Goal: Transaction & Acquisition: Purchase product/service

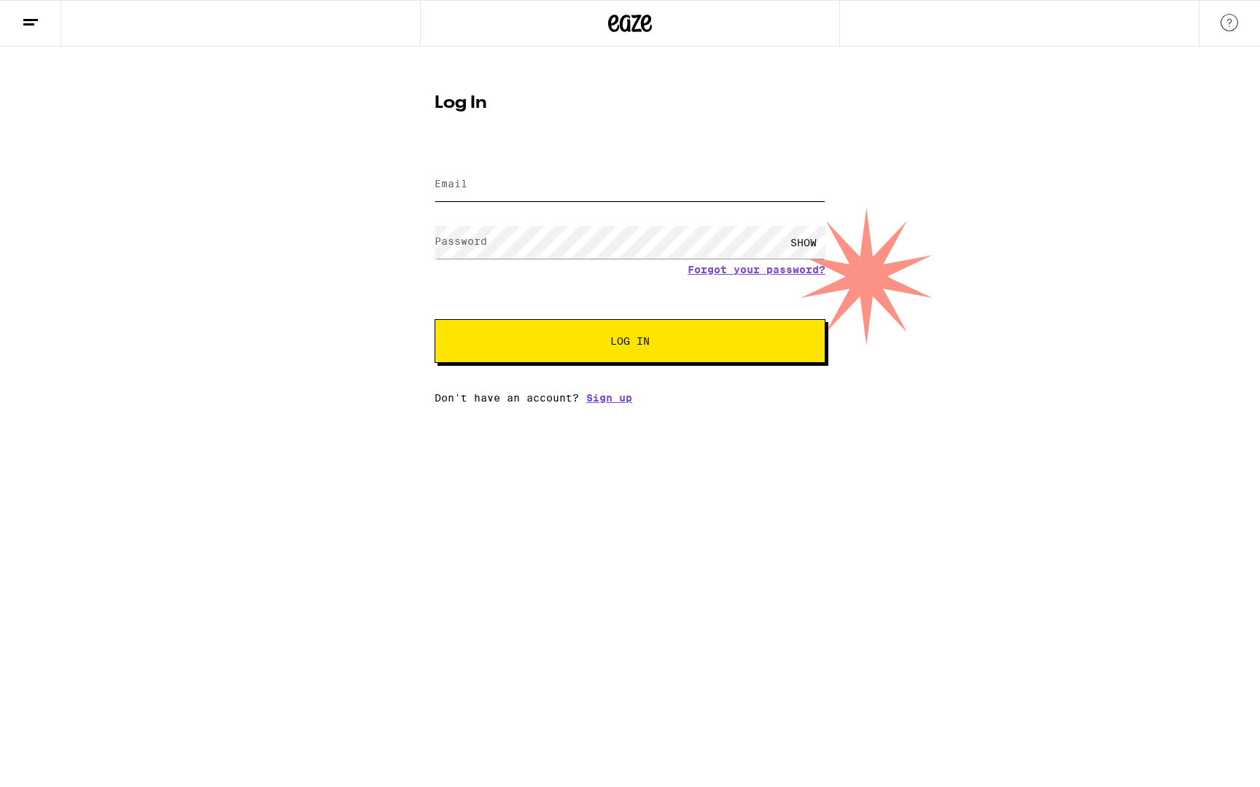
click at [485, 186] on input "Email" at bounding box center [629, 184] width 391 height 33
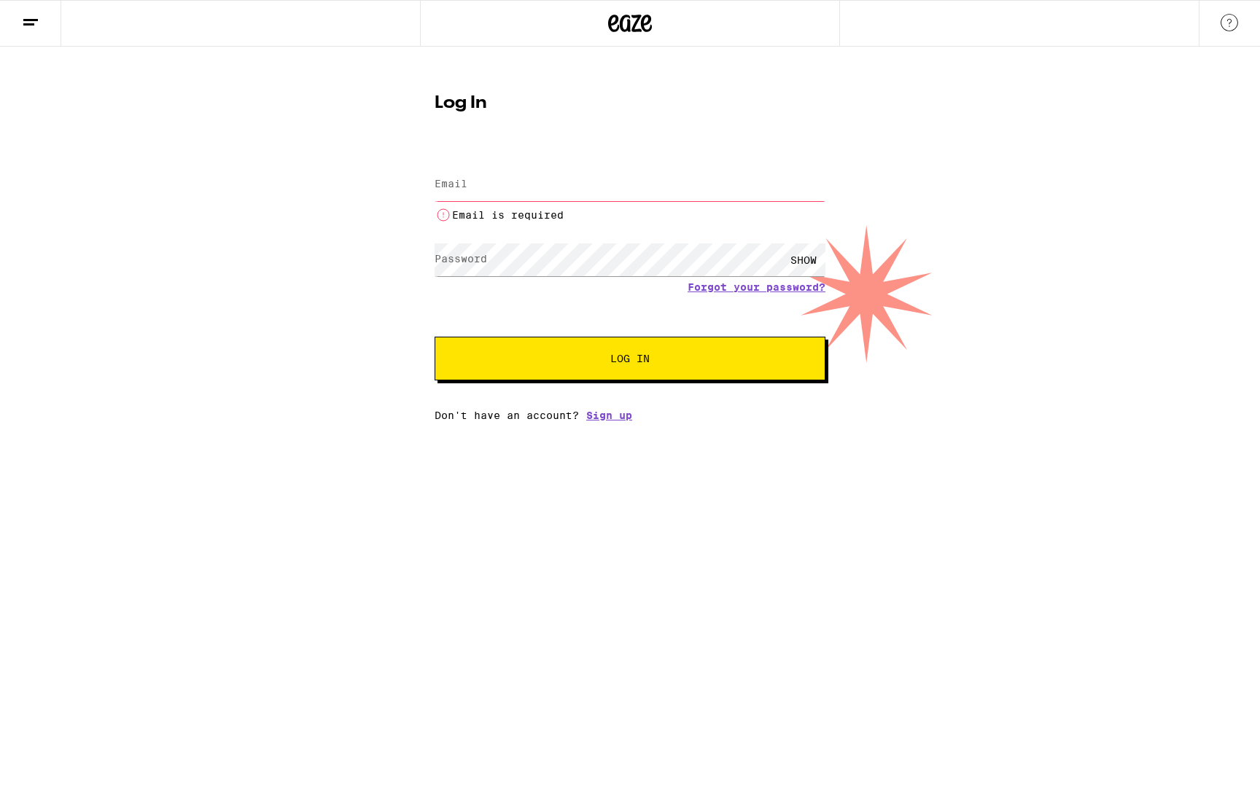
type input "[EMAIL_ADDRESS][DOMAIN_NAME]"
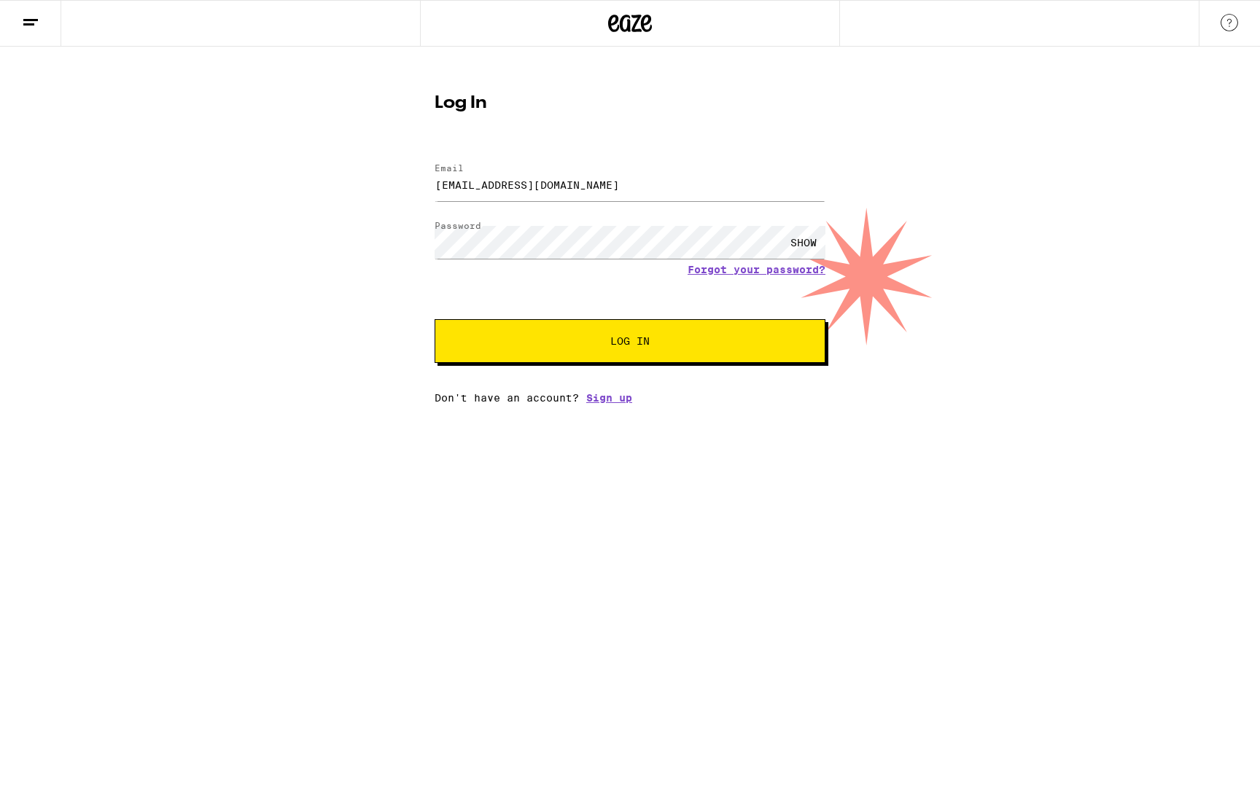
click at [532, 346] on span "Log In" at bounding box center [630, 341] width 273 height 10
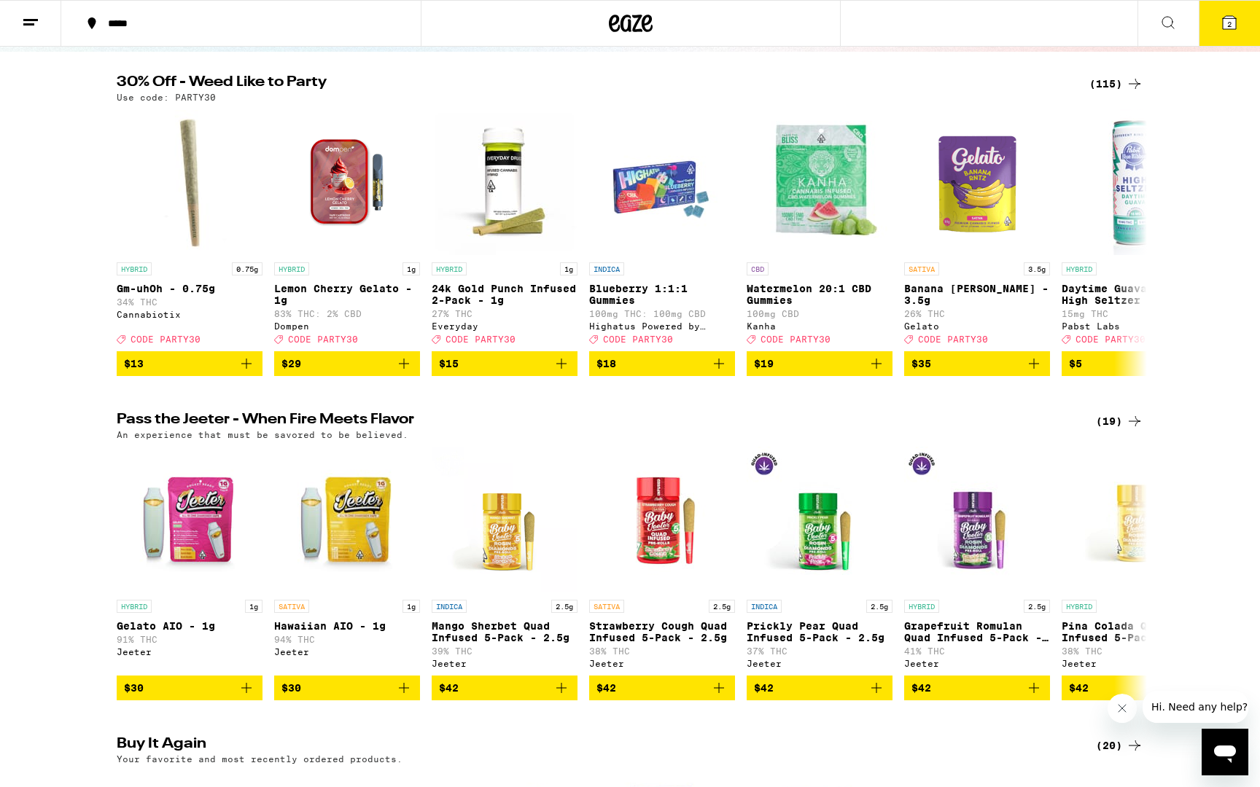
scroll to position [56, 0]
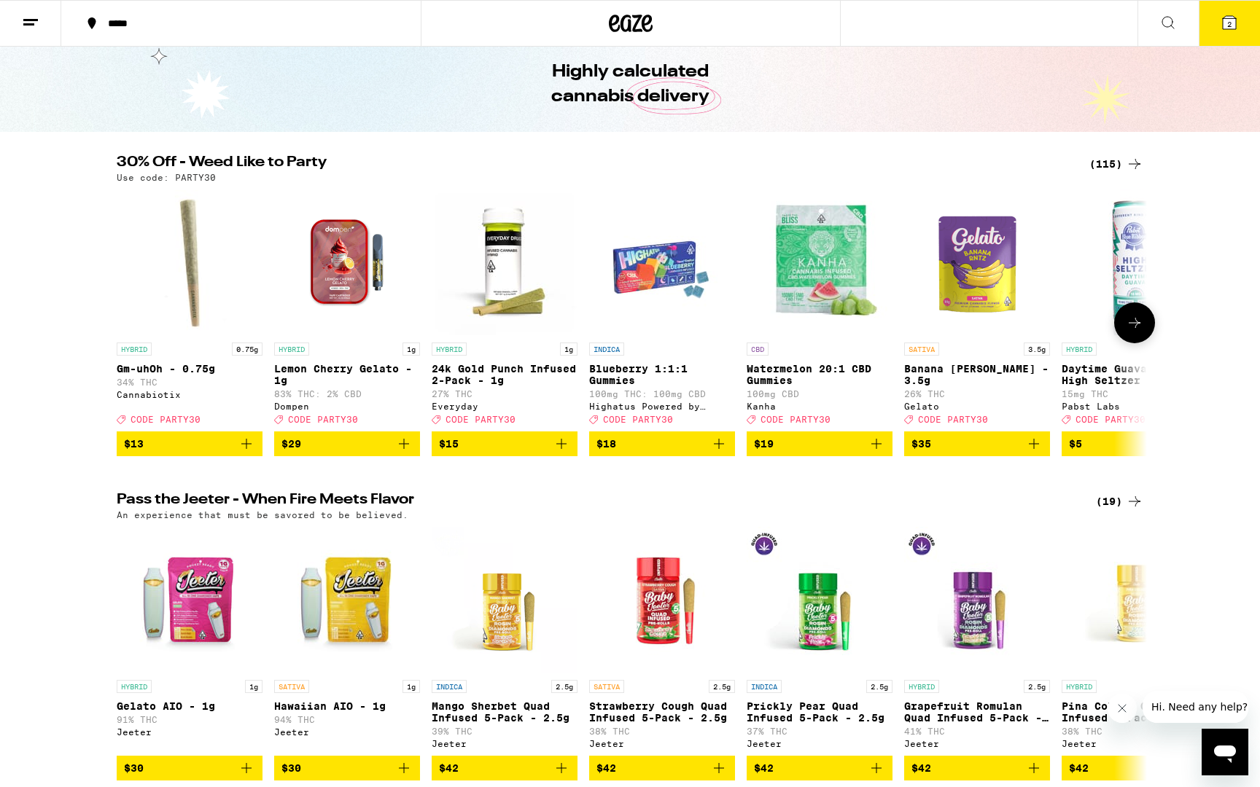
click at [1137, 324] on icon at bounding box center [1134, 322] width 17 height 17
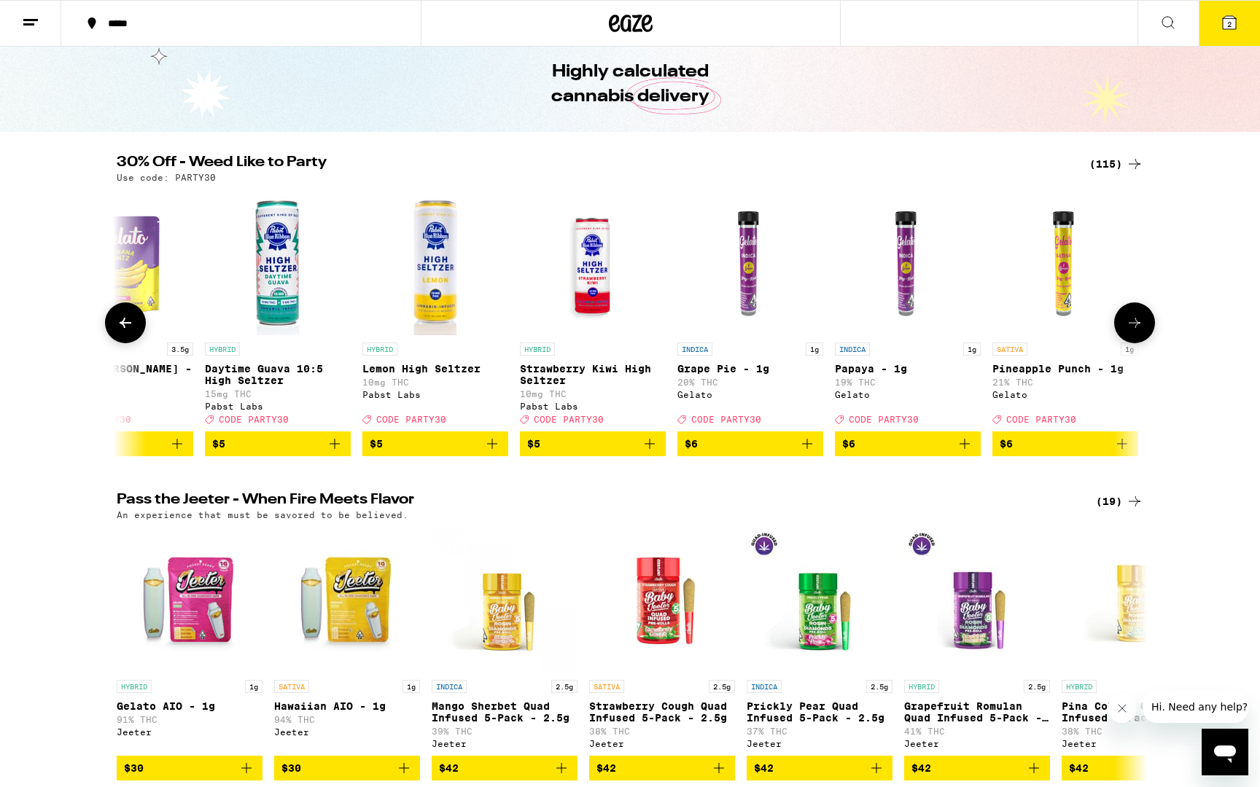
scroll to position [0, 868]
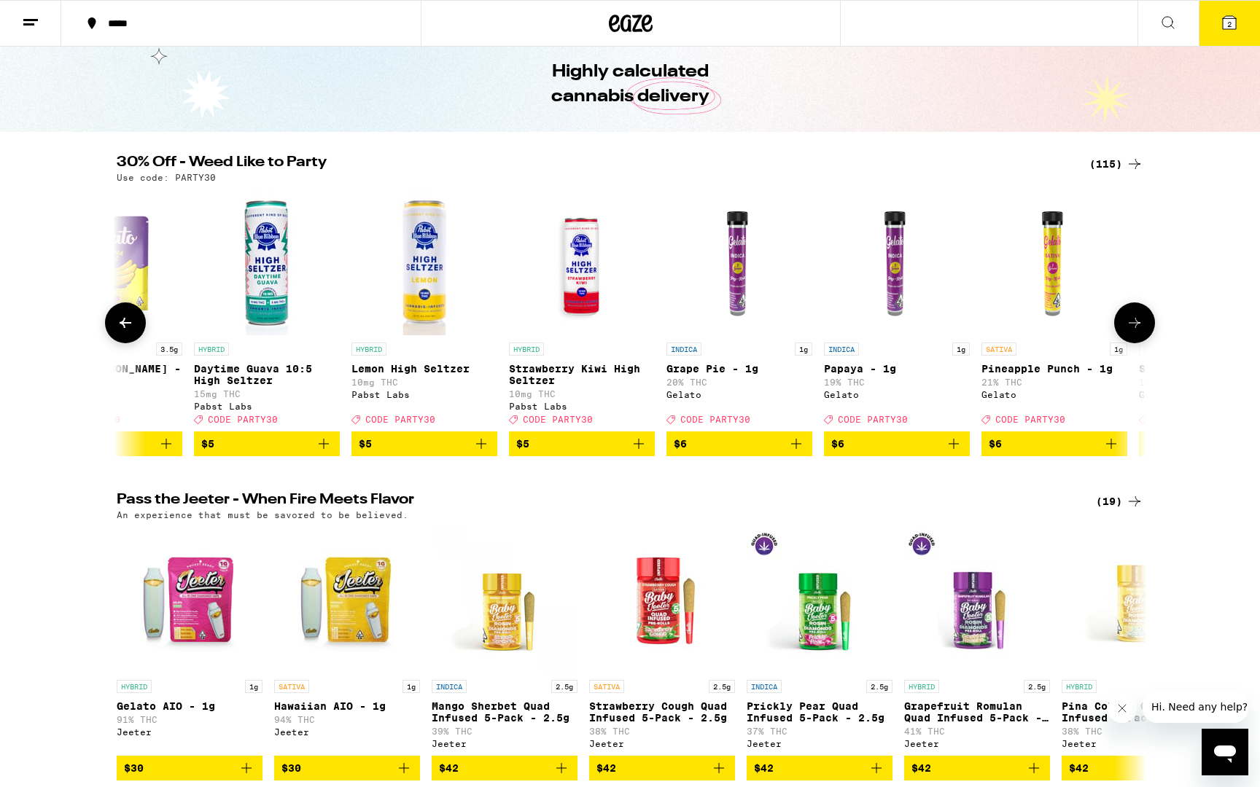
click at [418, 261] on img "Open page for Lemon High Seltzer from Pabst Labs" at bounding box center [424, 263] width 146 height 146
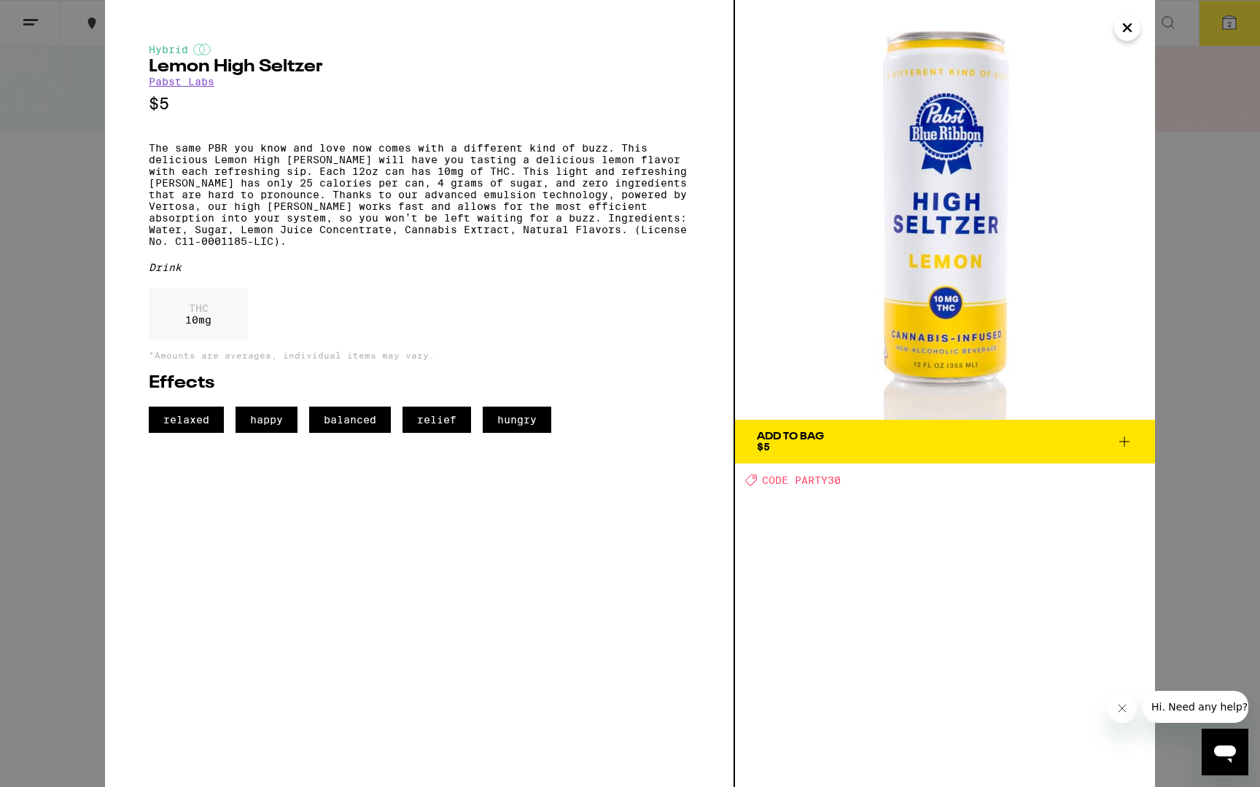
click at [830, 436] on span "Add To Bag $5" at bounding box center [945, 442] width 376 height 20
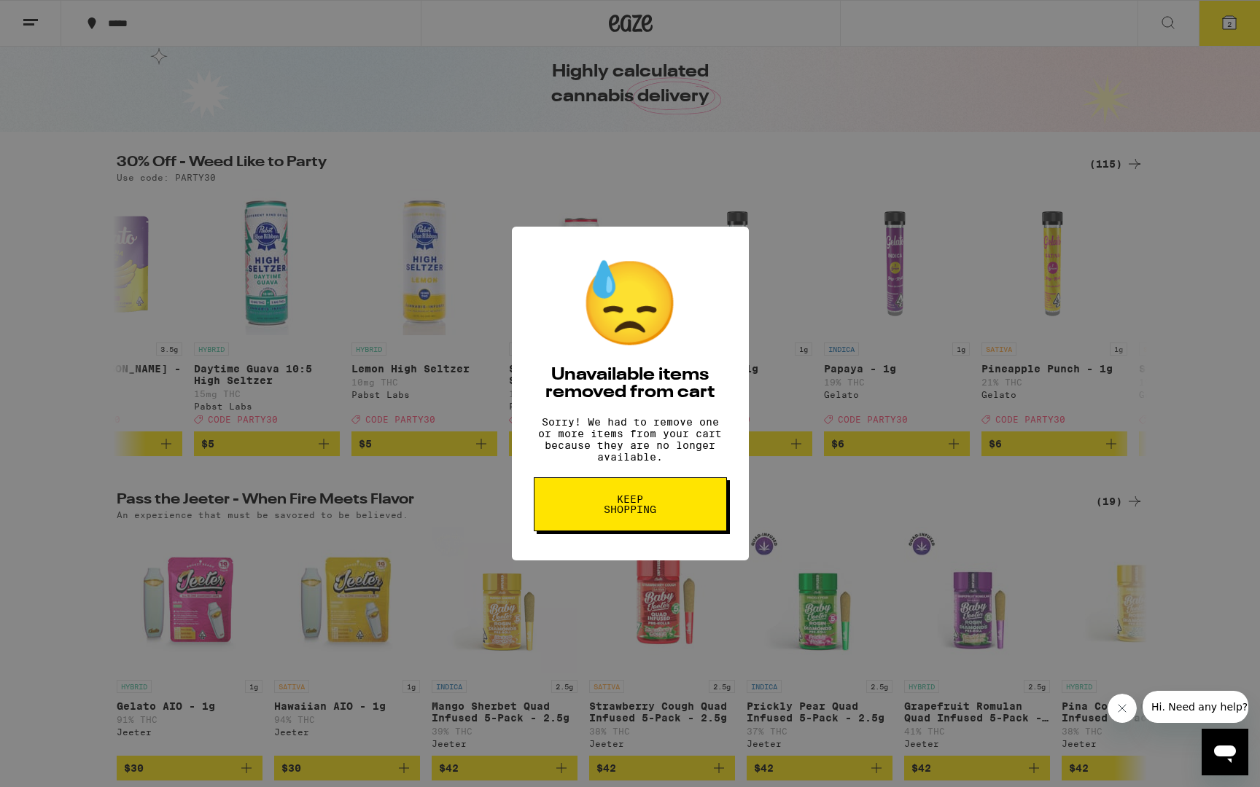
click at [650, 512] on span "Keep Shopping" at bounding box center [630, 504] width 75 height 20
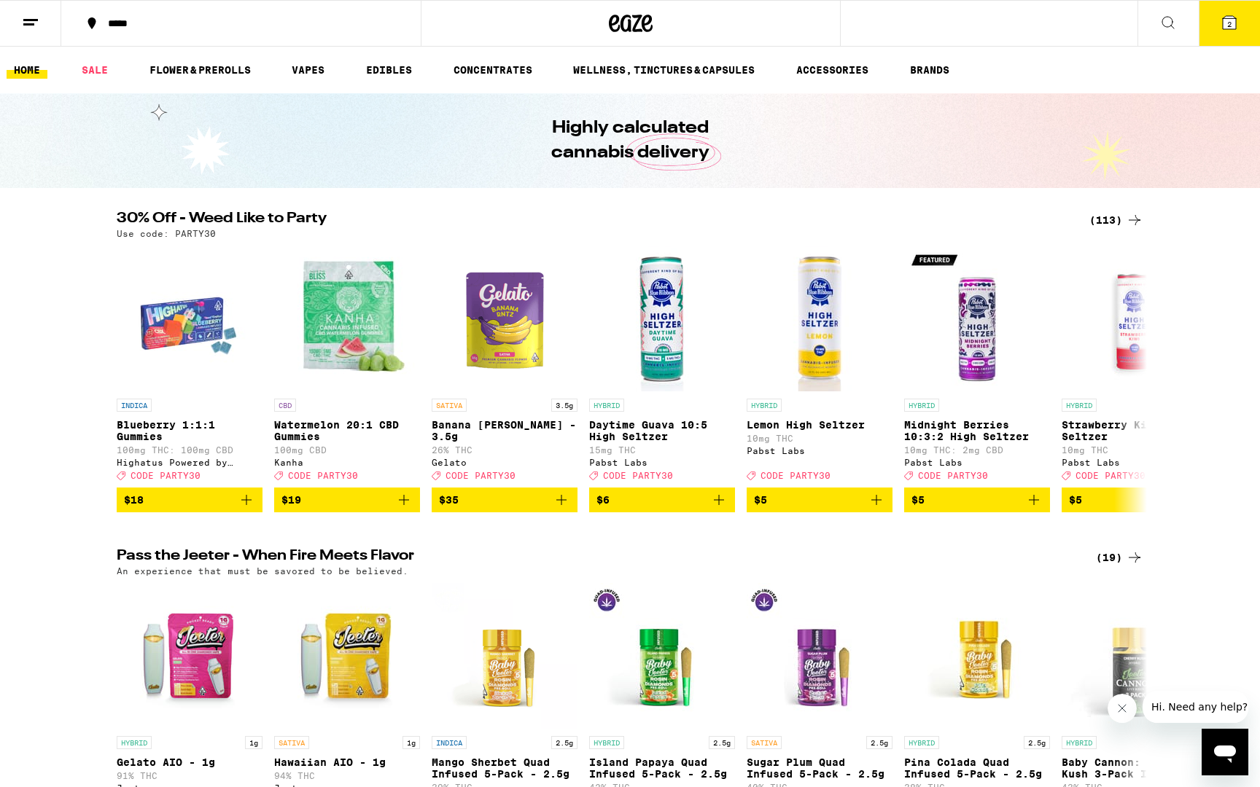
click at [1234, 19] on icon at bounding box center [1229, 22] width 13 height 13
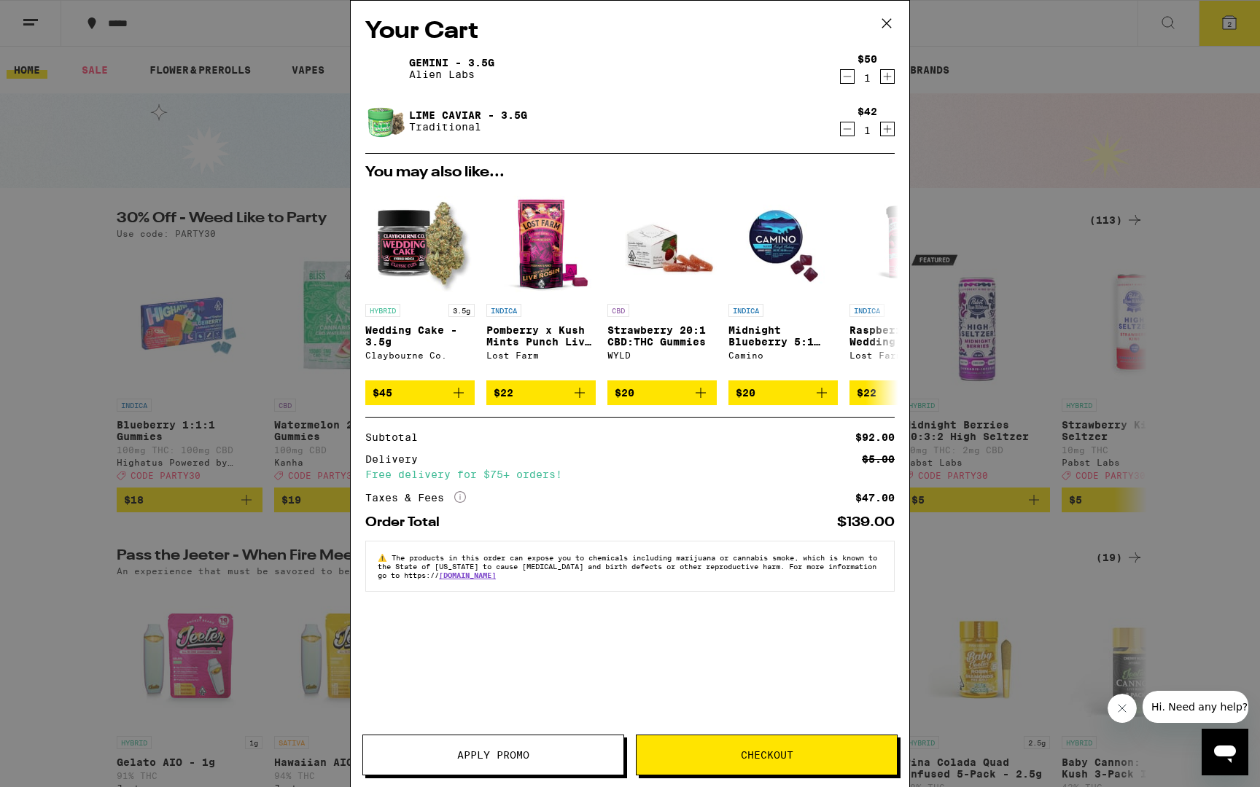
click at [849, 81] on icon "Decrement" at bounding box center [847, 76] width 13 height 17
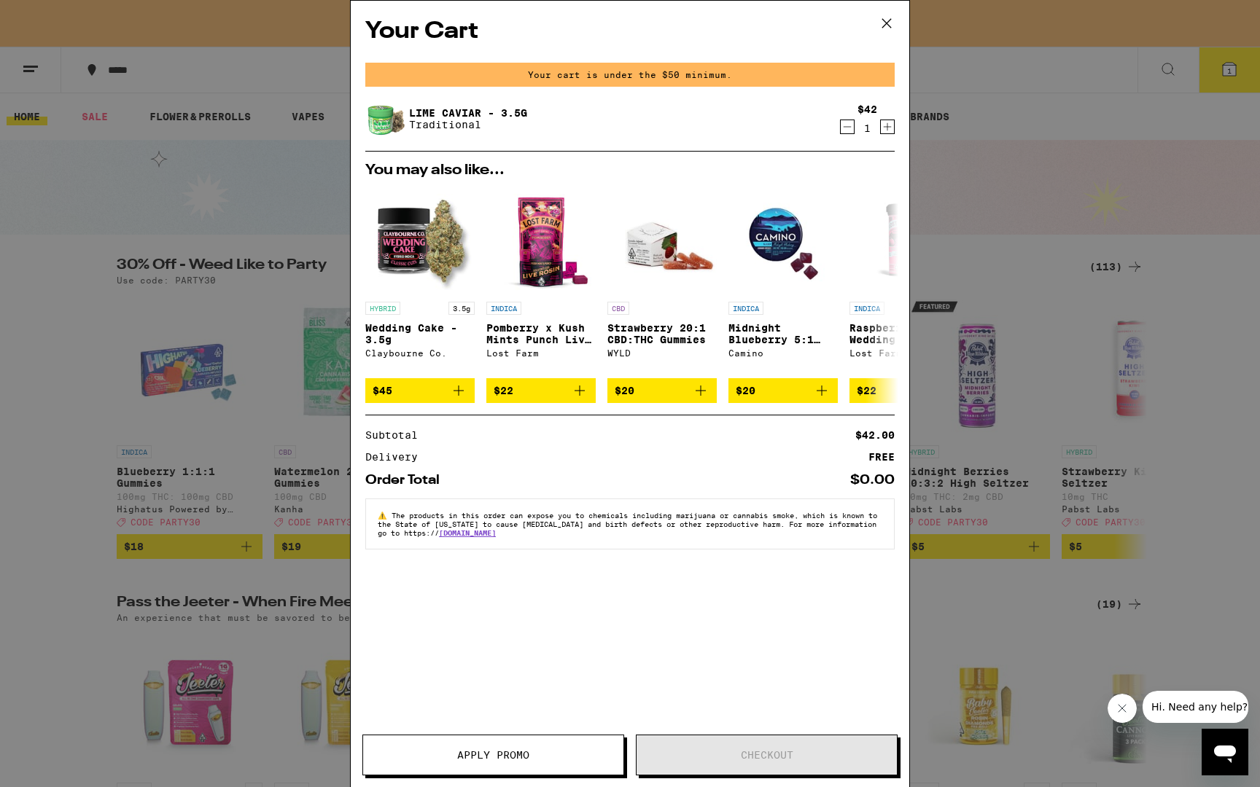
click at [846, 125] on icon "Decrement" at bounding box center [847, 126] width 13 height 17
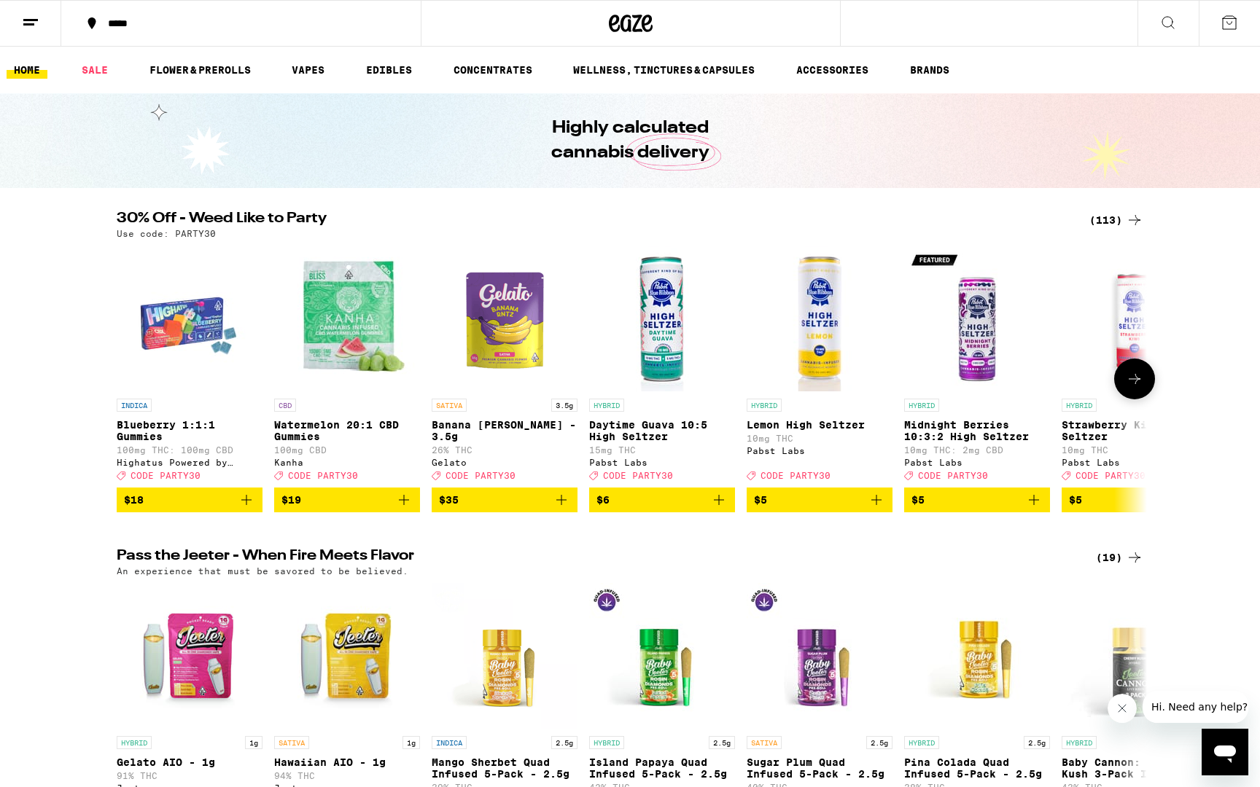
click at [808, 340] on img "Open page for Lemon High Seltzer from Pabst Labs" at bounding box center [819, 319] width 146 height 146
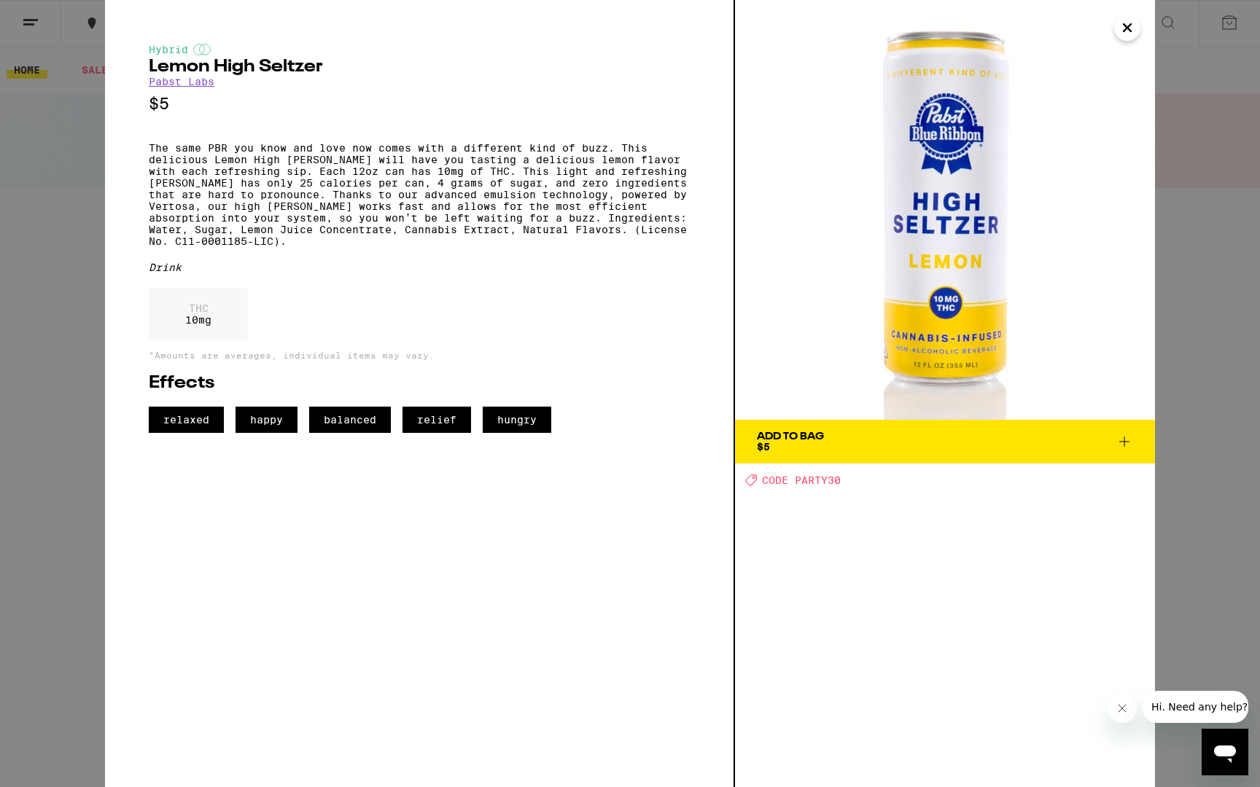
click at [1120, 445] on icon at bounding box center [1123, 441] width 17 height 17
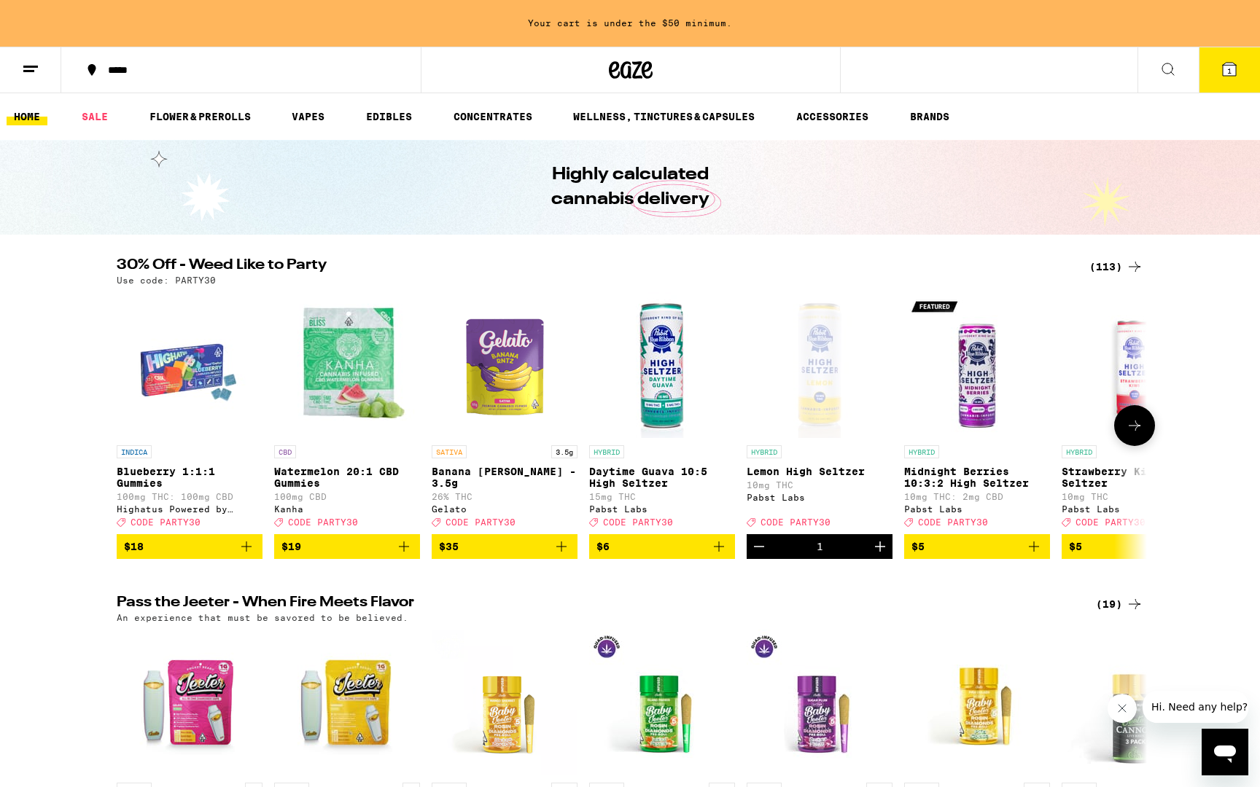
click at [881, 556] on icon "Increment" at bounding box center [879, 546] width 17 height 17
click at [971, 418] on img "Open page for Midnight Berries 10:3:2 High Seltzer from Pabst Labs" at bounding box center [977, 365] width 146 height 146
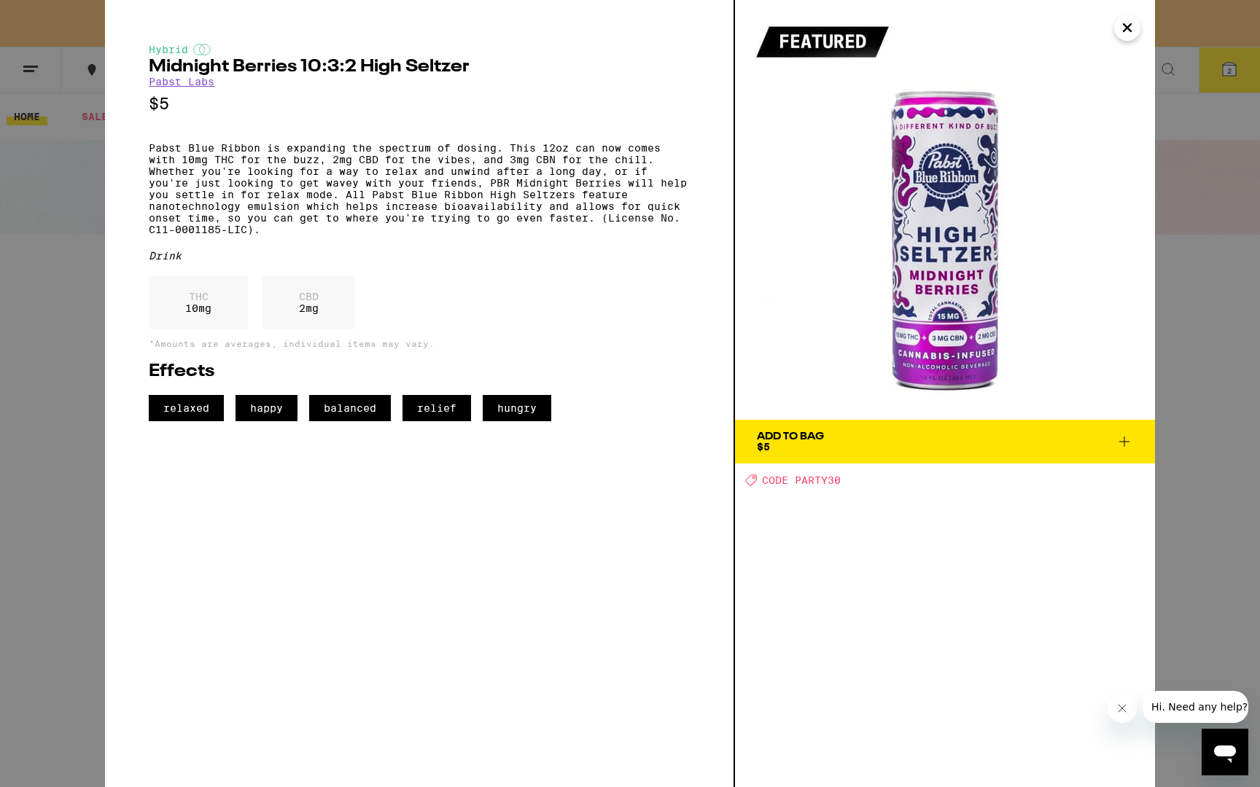
click at [186, 84] on link "Pabst Labs" at bounding box center [182, 82] width 66 height 12
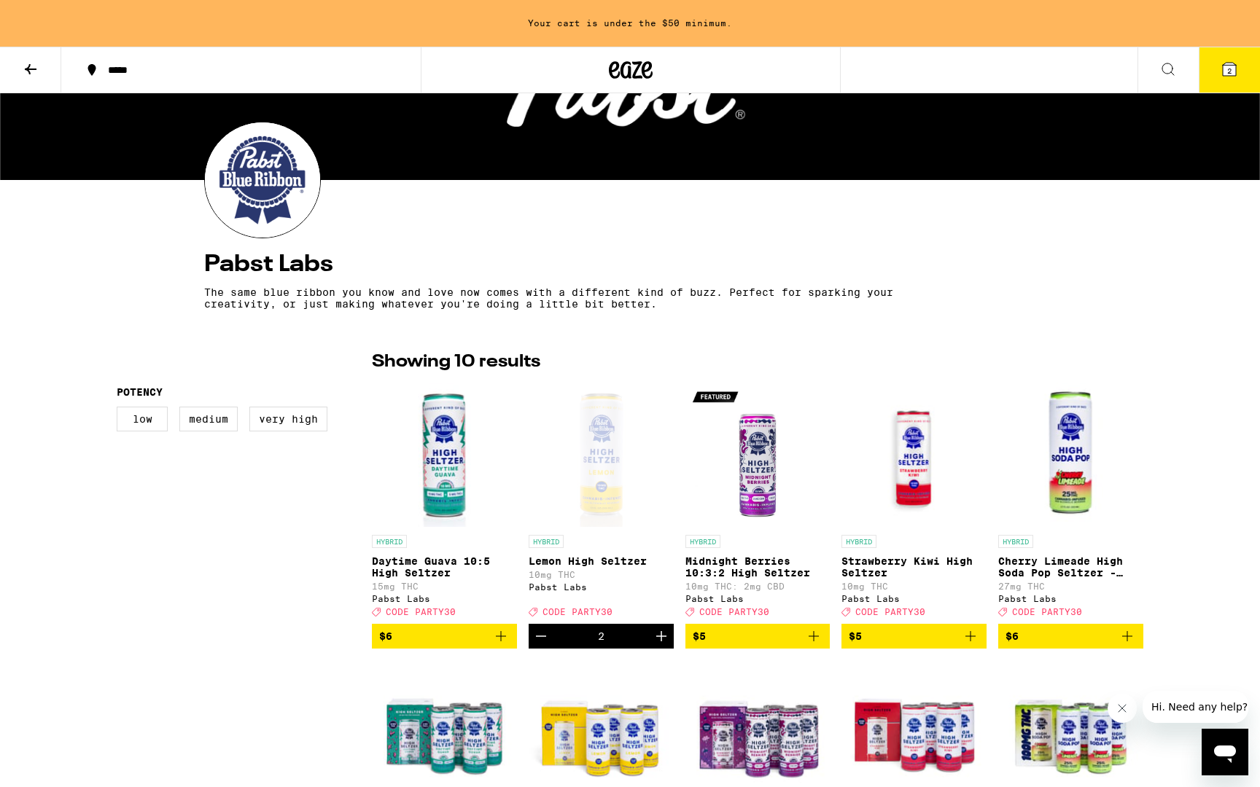
scroll to position [167, 0]
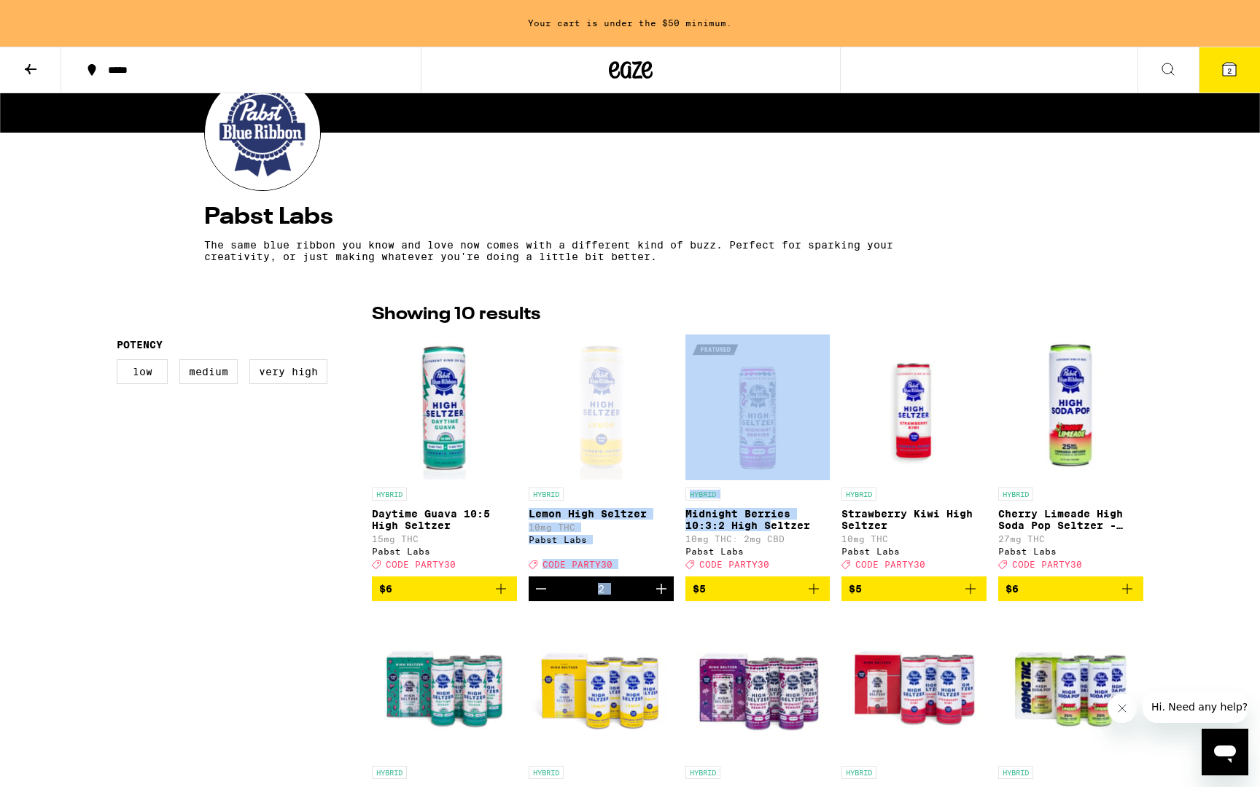
drag, startPoint x: 676, startPoint y: 500, endPoint x: 772, endPoint y: 531, distance: 101.0
click at [772, 531] on div "HYBRID Daytime Guava 10:5 High Seltzer 15mg THC Pabst Labs Deal Created with Sk…" at bounding box center [757, 608] width 771 height 546
click at [753, 494] on div "HYBRID" at bounding box center [757, 494] width 145 height 13
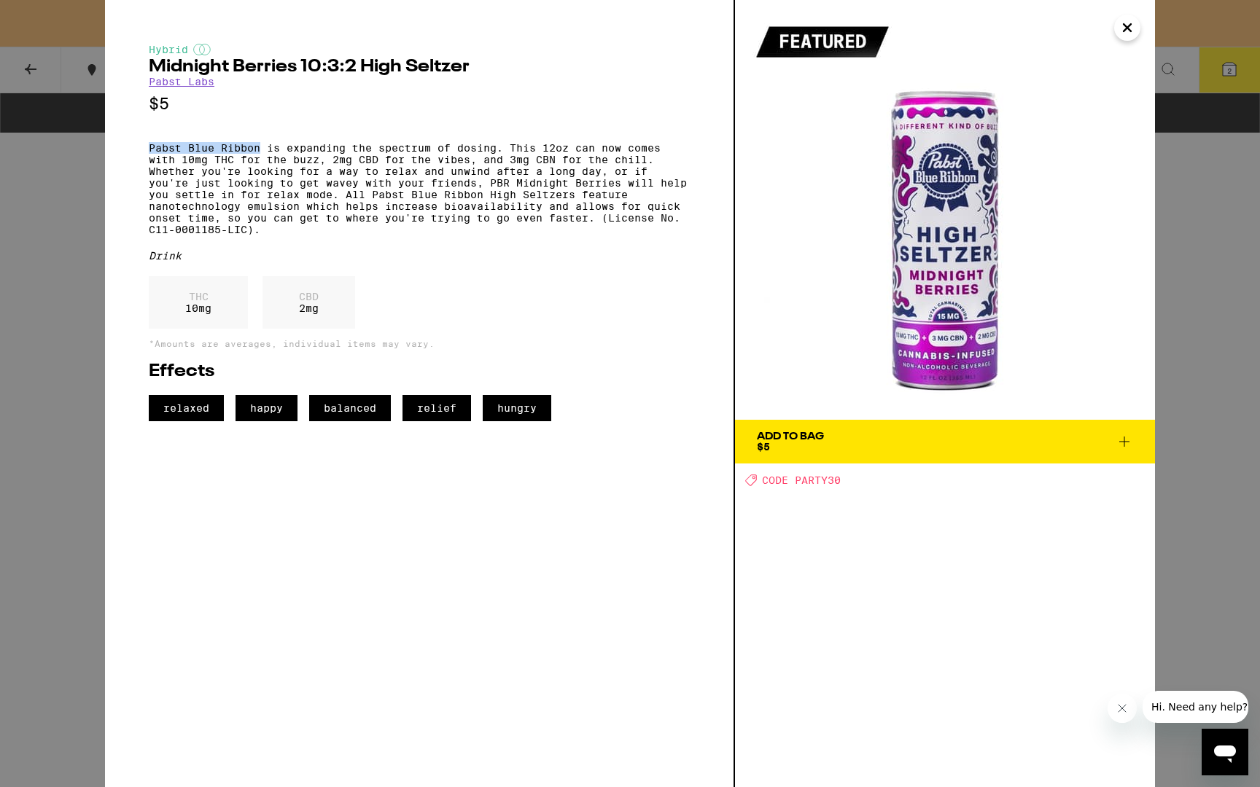
drag, startPoint x: 149, startPoint y: 155, endPoint x: 262, endPoint y: 158, distance: 112.3
click at [262, 158] on p "Pabst Blue Ribbon is expanding the spectrum of dosing. This 12oz can now comes …" at bounding box center [419, 188] width 541 height 93
copy p "Pabst Blue Ribbon"
drag, startPoint x: 147, startPoint y: 64, endPoint x: 474, endPoint y: 62, distance: 326.6
click at [474, 62] on div "Hybrid Midnight Berries 10:3:2 High Seltzer Pabst Labs $5 Pabst Blue Ribbon is …" at bounding box center [420, 393] width 630 height 787
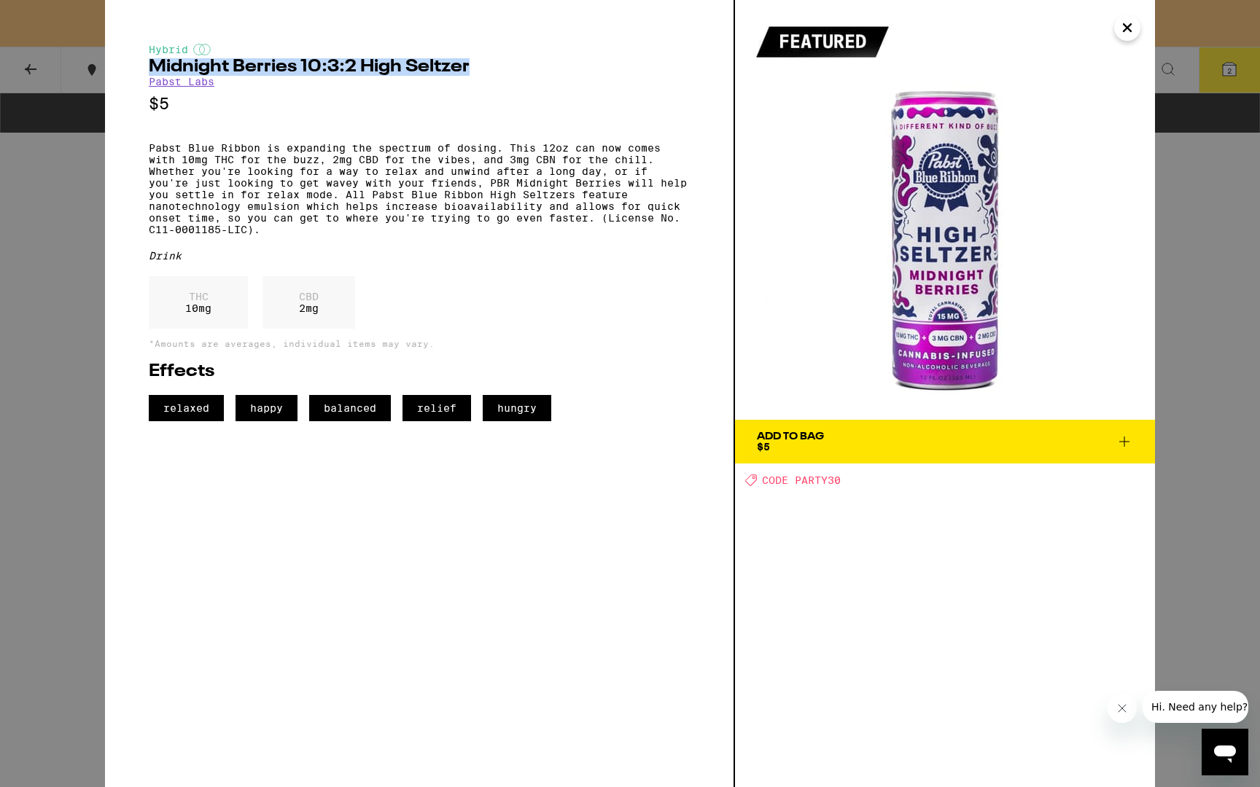
copy h2 "Midnight Berries 10:3:2 High Seltzer"
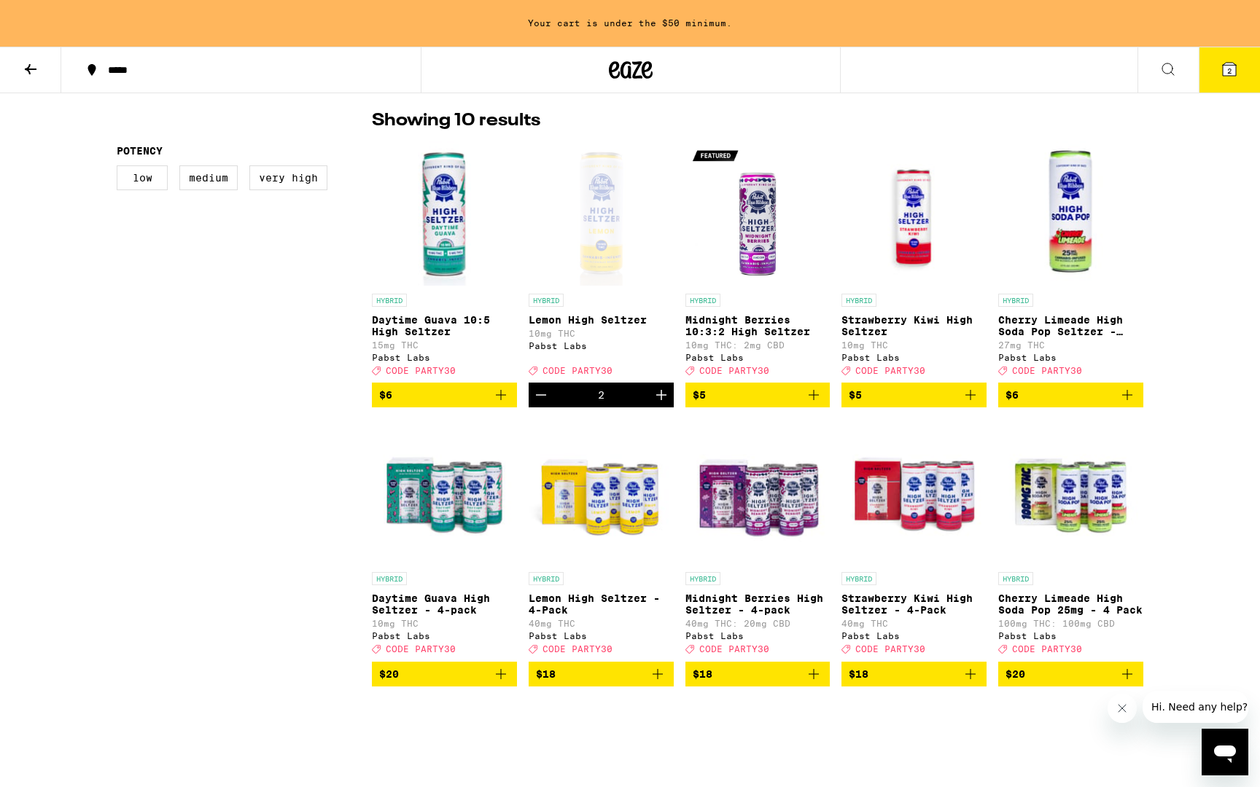
scroll to position [360, 0]
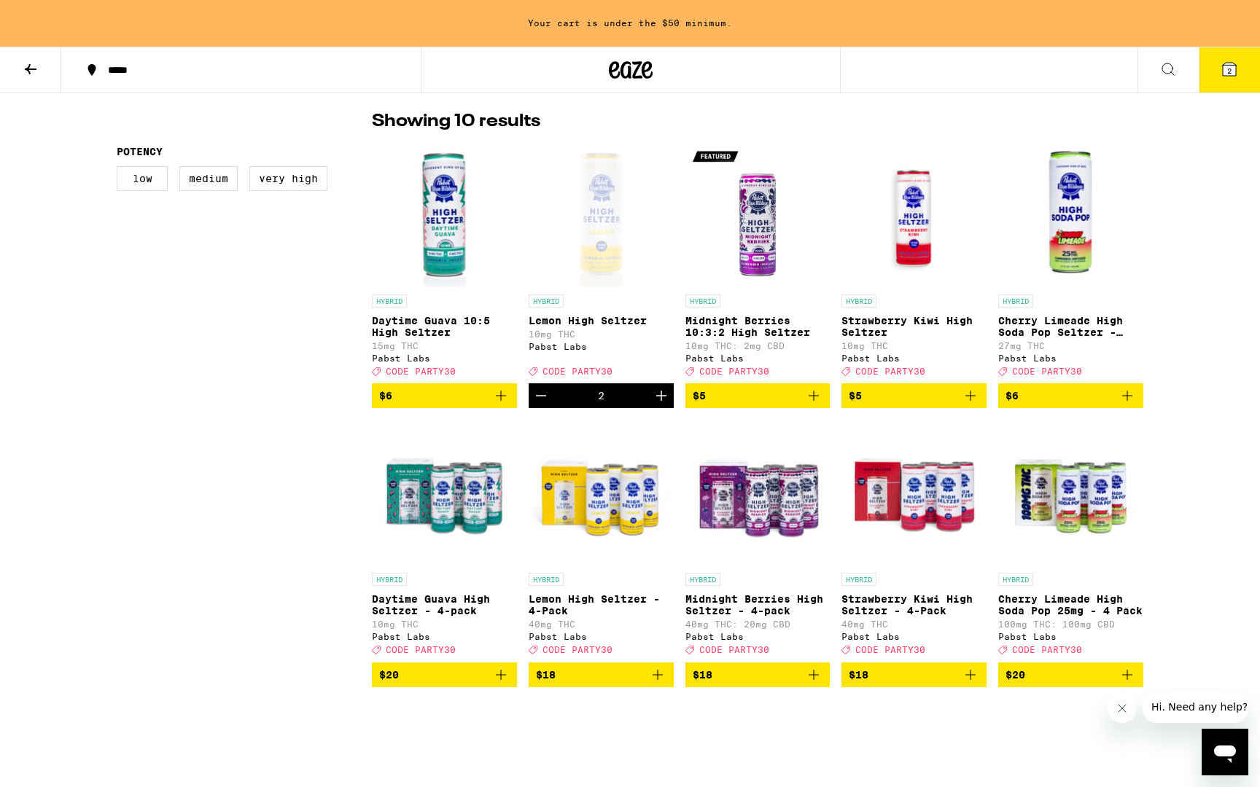
click at [453, 246] on img "Open page for Daytime Guava 10:5 High Seltzer from Pabst Labs" at bounding box center [444, 214] width 145 height 146
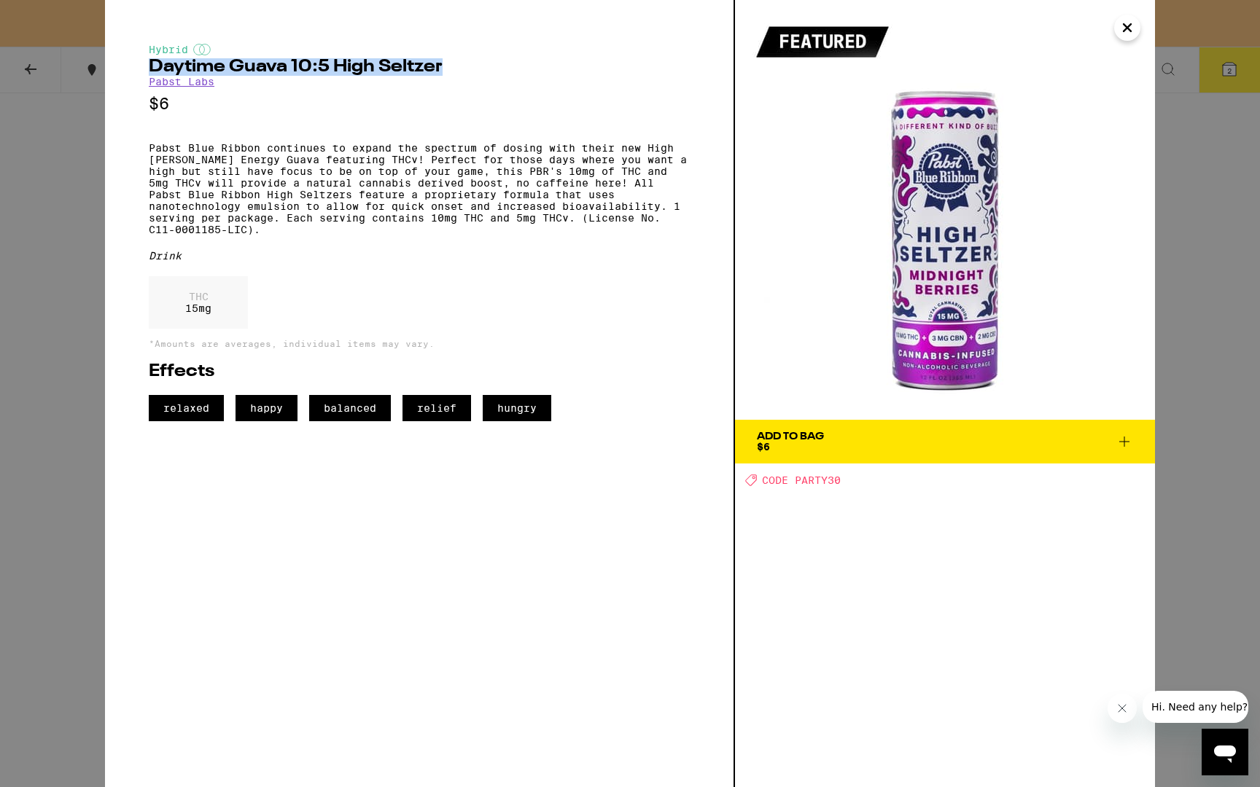
drag, startPoint x: 459, startPoint y: 68, endPoint x: 143, endPoint y: 66, distance: 316.4
click at [143, 66] on div "Hybrid Daytime Guava 10:5 High Seltzer Pabst Labs $6 Pabst Blue Ribbon continue…" at bounding box center [420, 393] width 630 height 787
copy h2 "Daytime Guava 10:5 High Seltzer"
click at [1120, 38] on icon "Close" at bounding box center [1126, 28] width 17 height 22
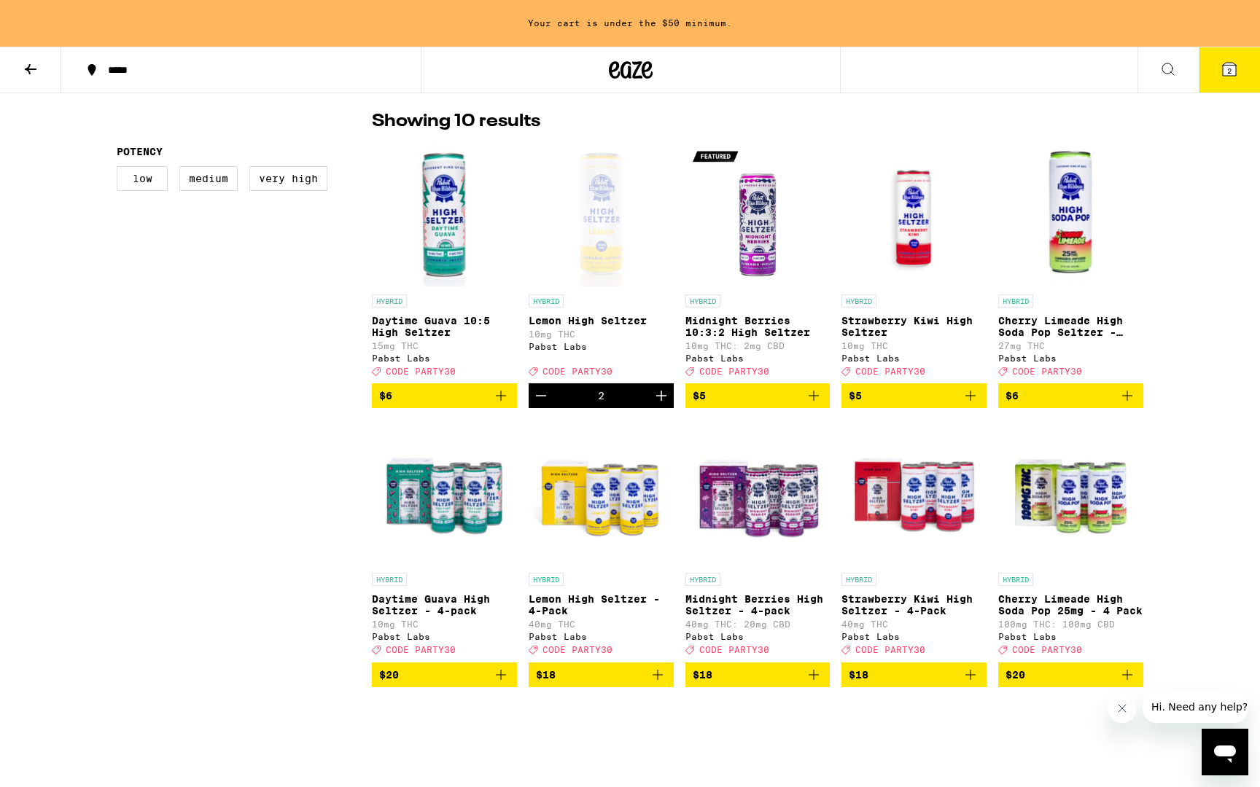
click at [658, 684] on icon "Add to bag" at bounding box center [657, 674] width 17 height 17
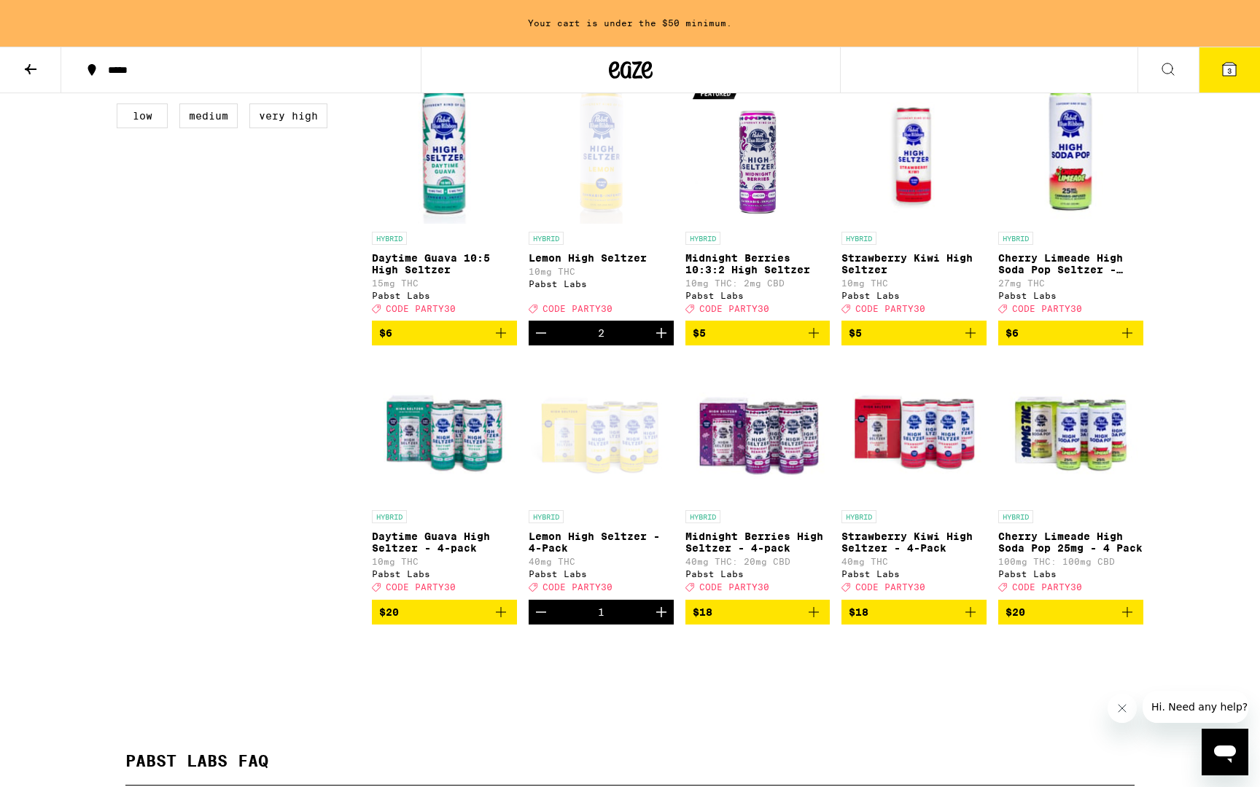
scroll to position [424, 0]
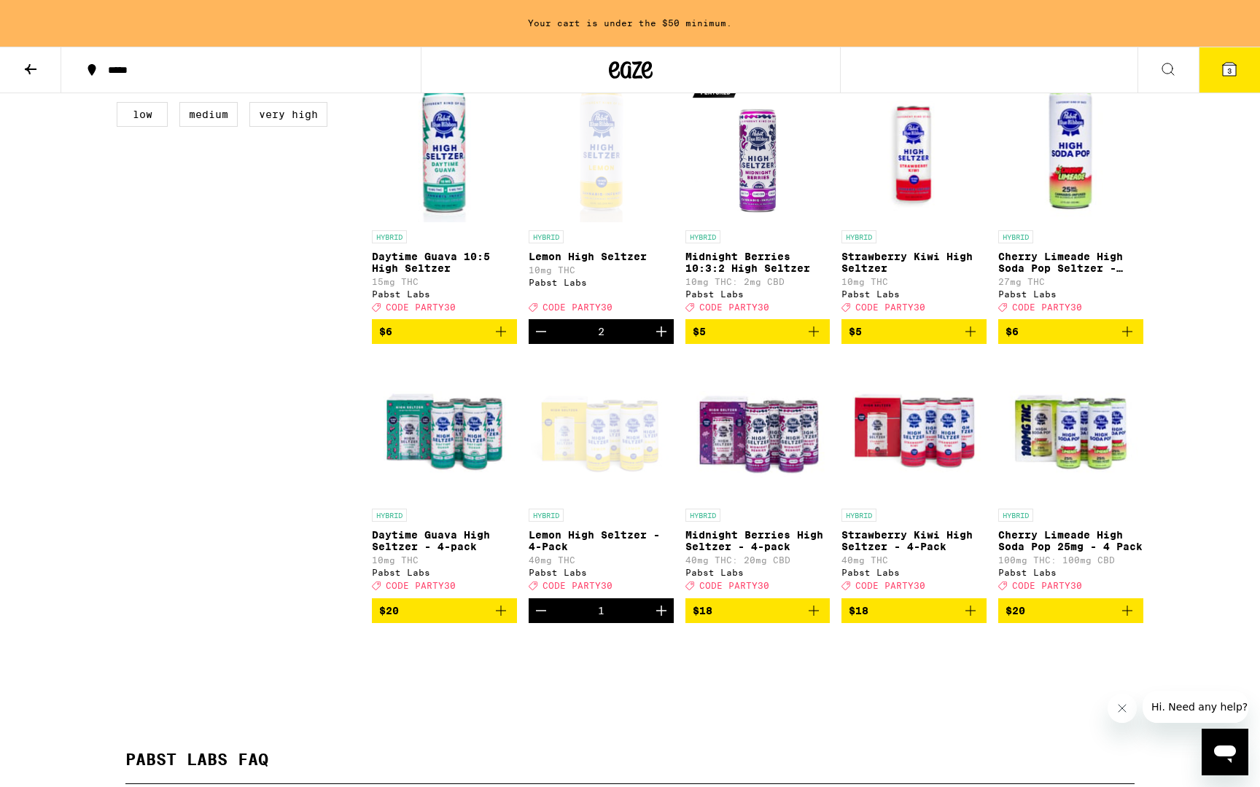
click at [967, 620] on icon "Add to bag" at bounding box center [970, 610] width 17 height 17
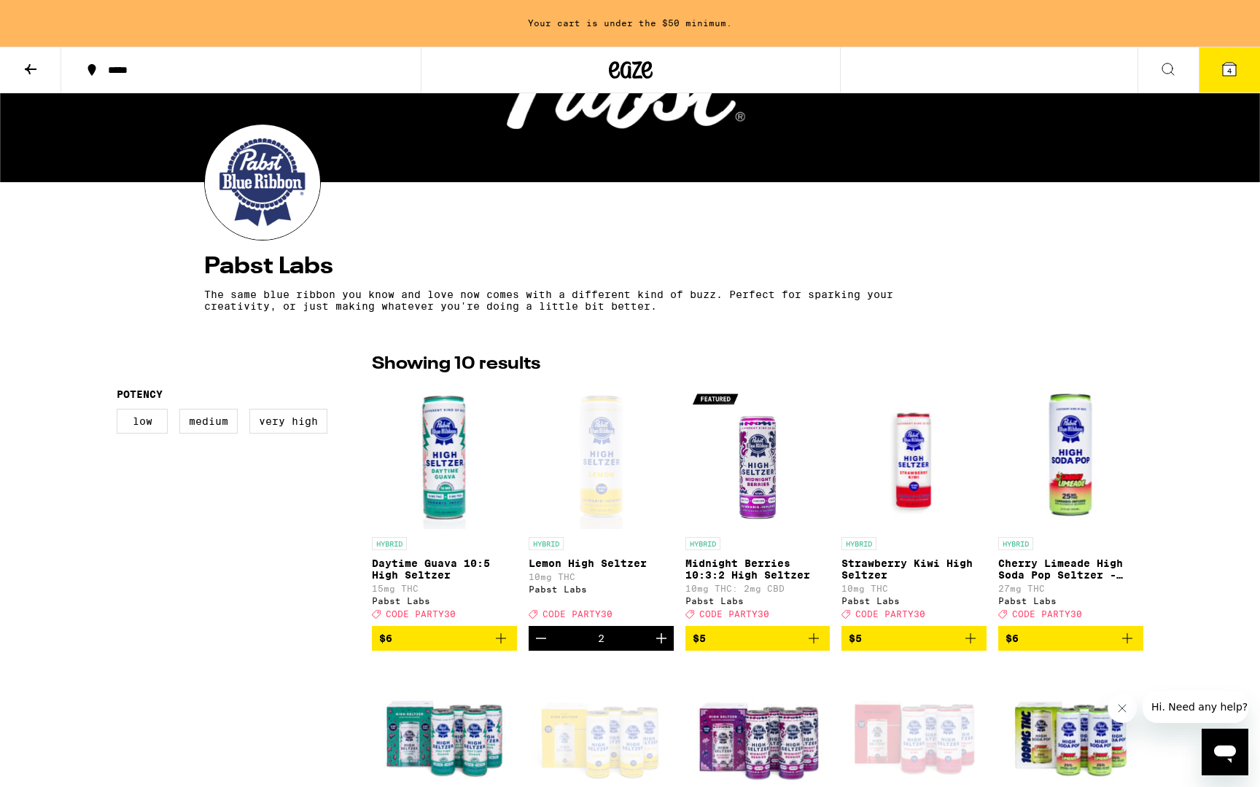
scroll to position [0, 0]
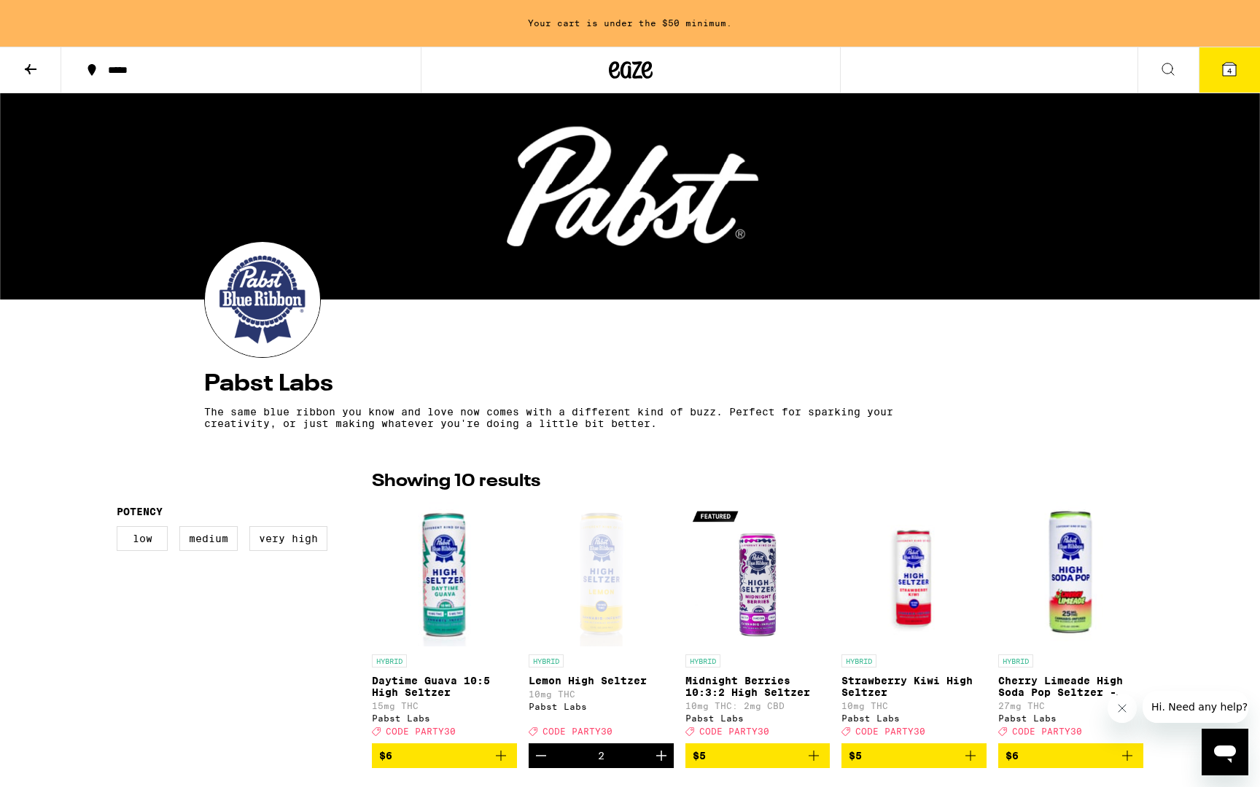
click at [44, 74] on button at bounding box center [30, 70] width 61 height 46
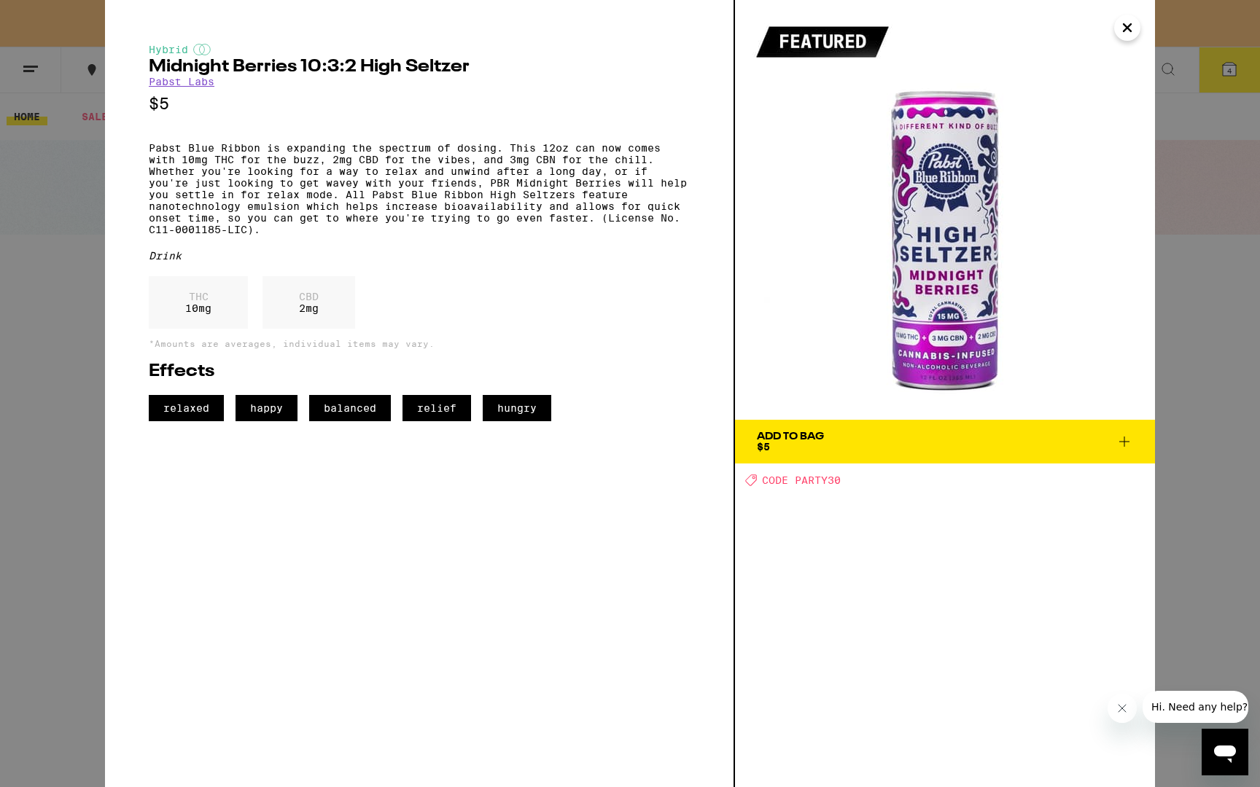
click at [1131, 29] on icon "Close" at bounding box center [1126, 28] width 17 height 22
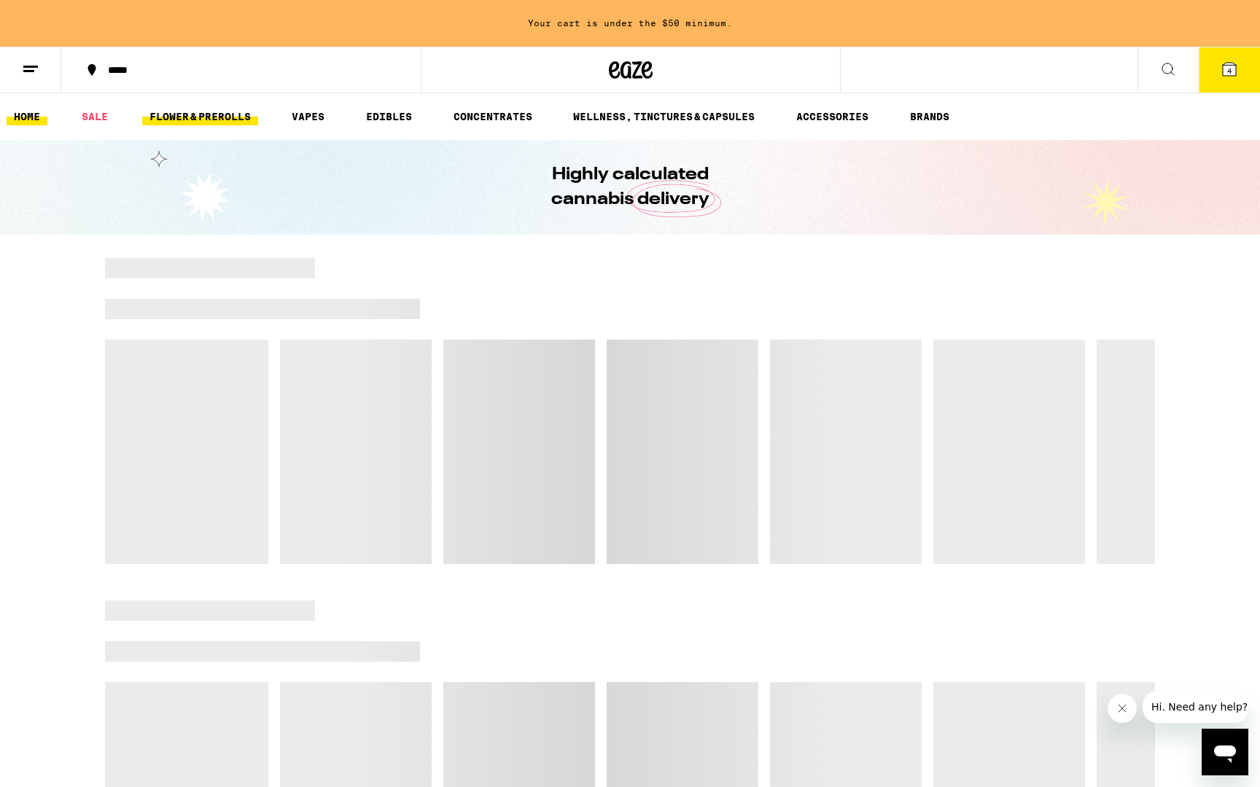
click at [219, 123] on link "FLOWER & PREROLLS" at bounding box center [200, 116] width 116 height 17
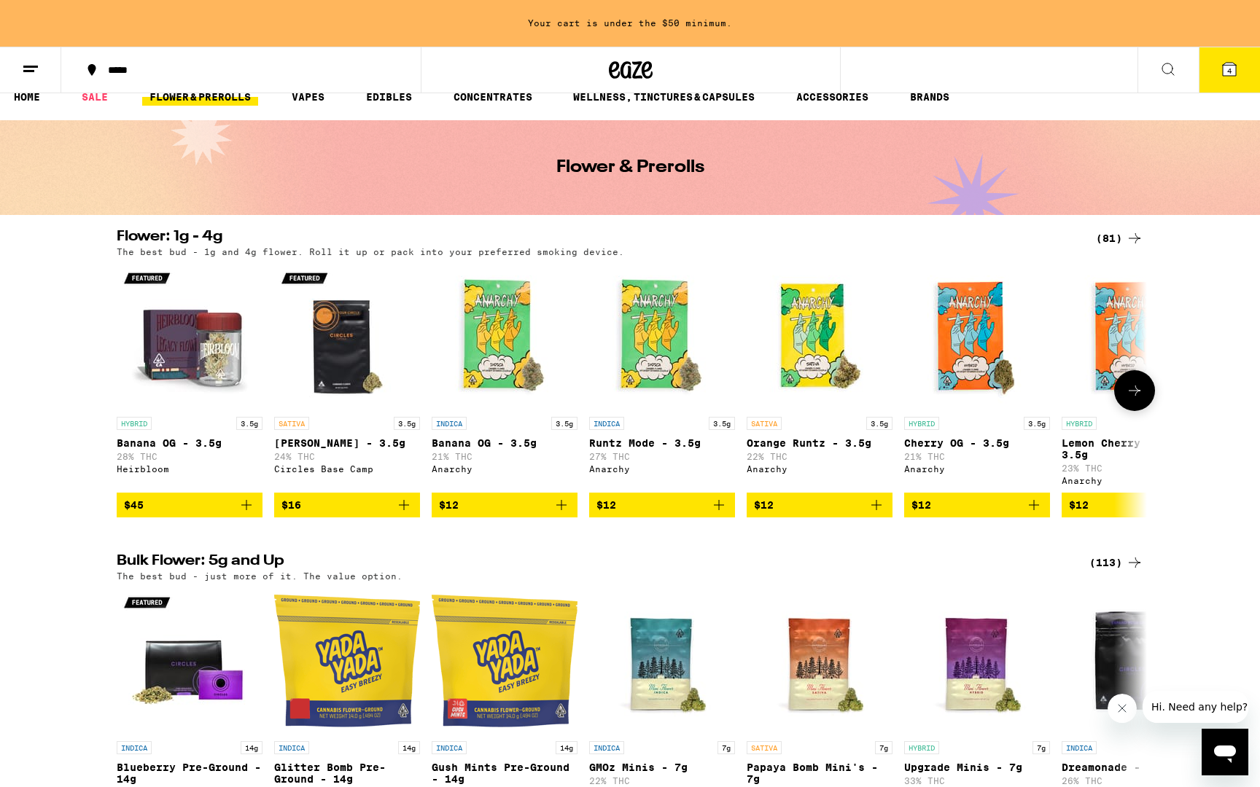
scroll to position [21, 0]
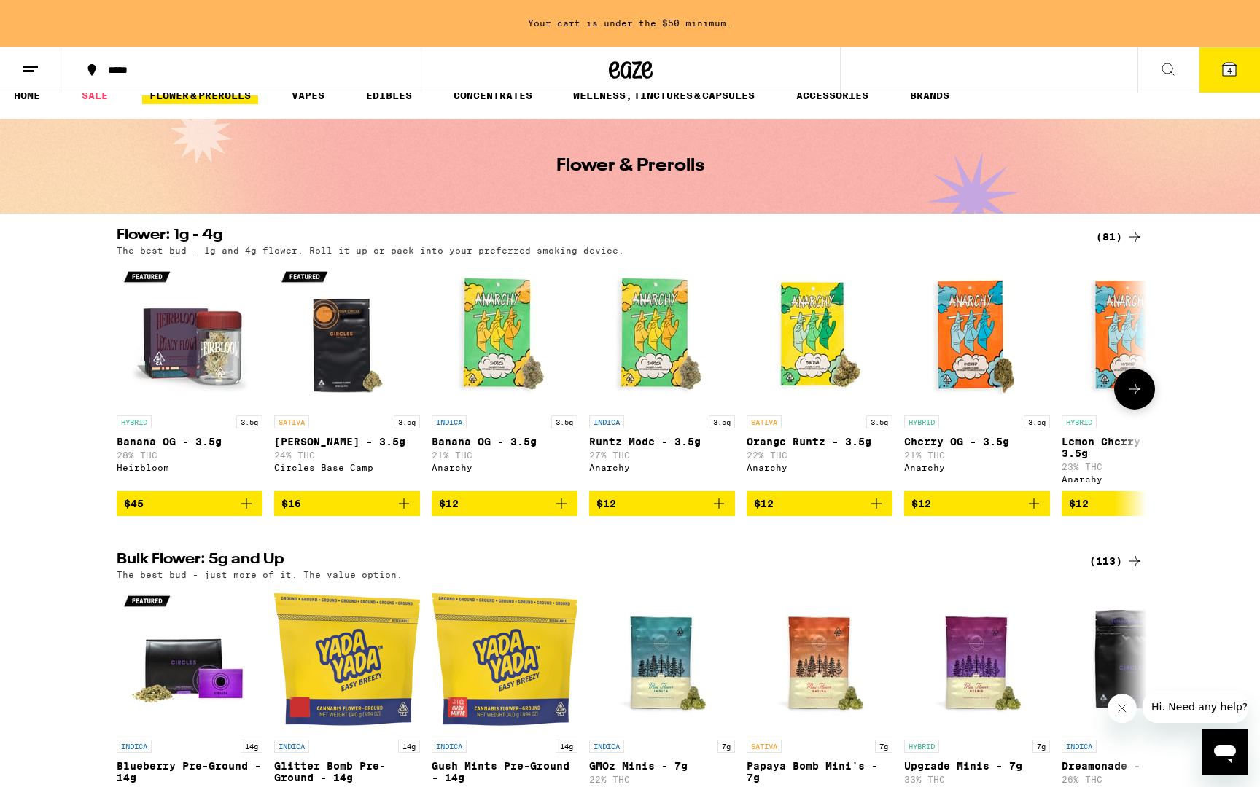
click at [1134, 386] on icon at bounding box center [1134, 389] width 17 height 17
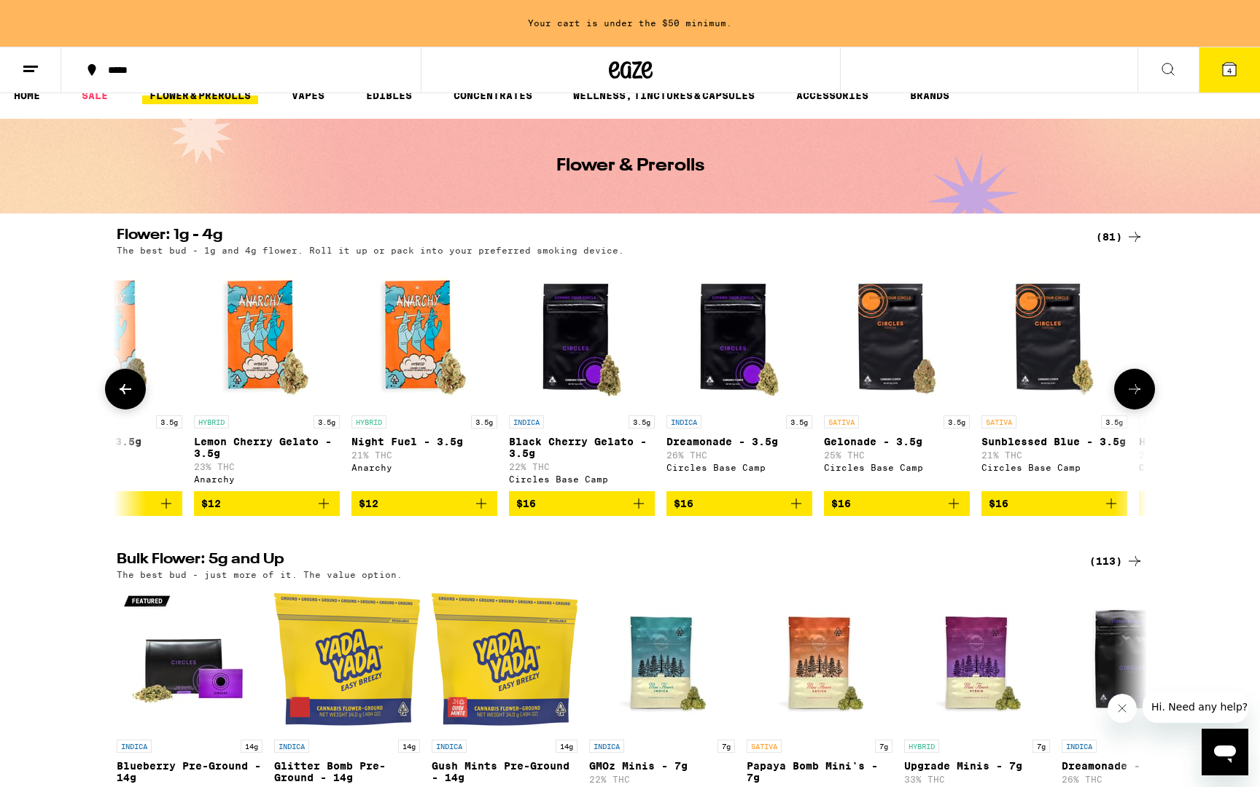
click at [1134, 386] on icon at bounding box center [1134, 389] width 17 height 17
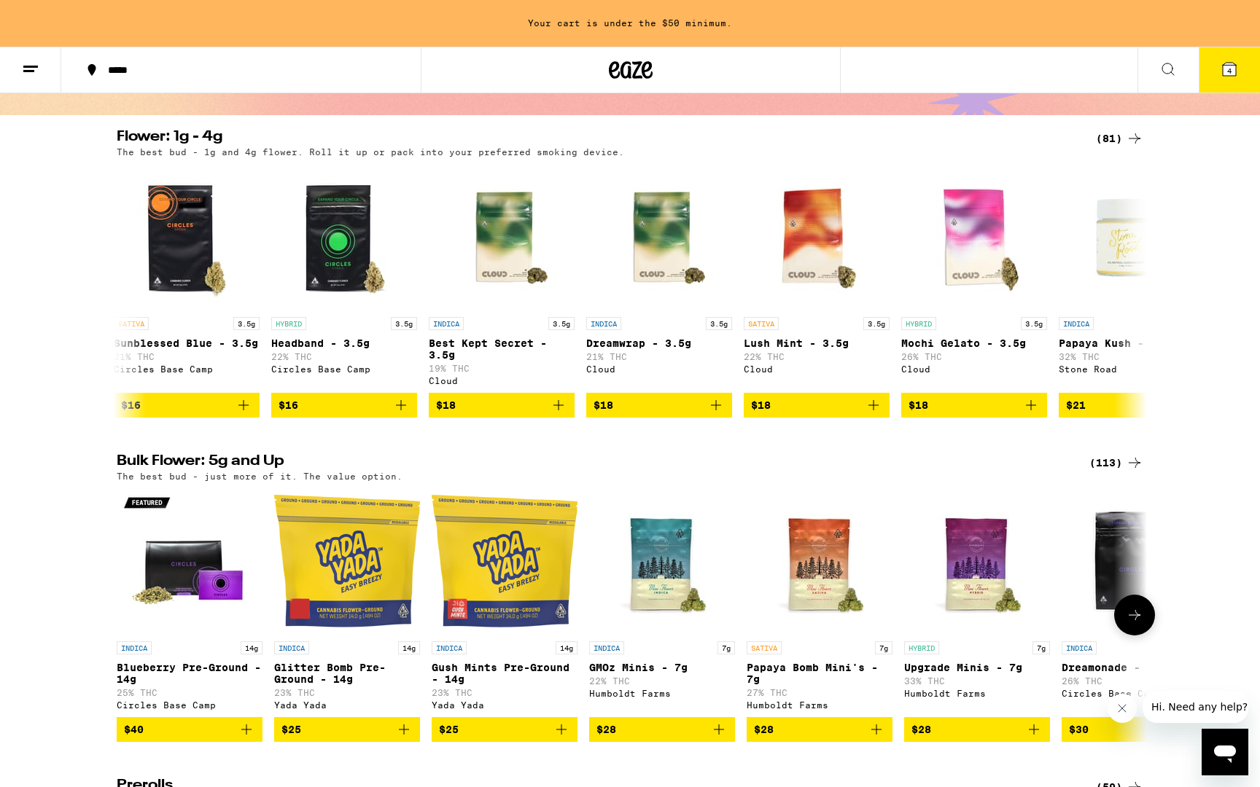
scroll to position [0, 0]
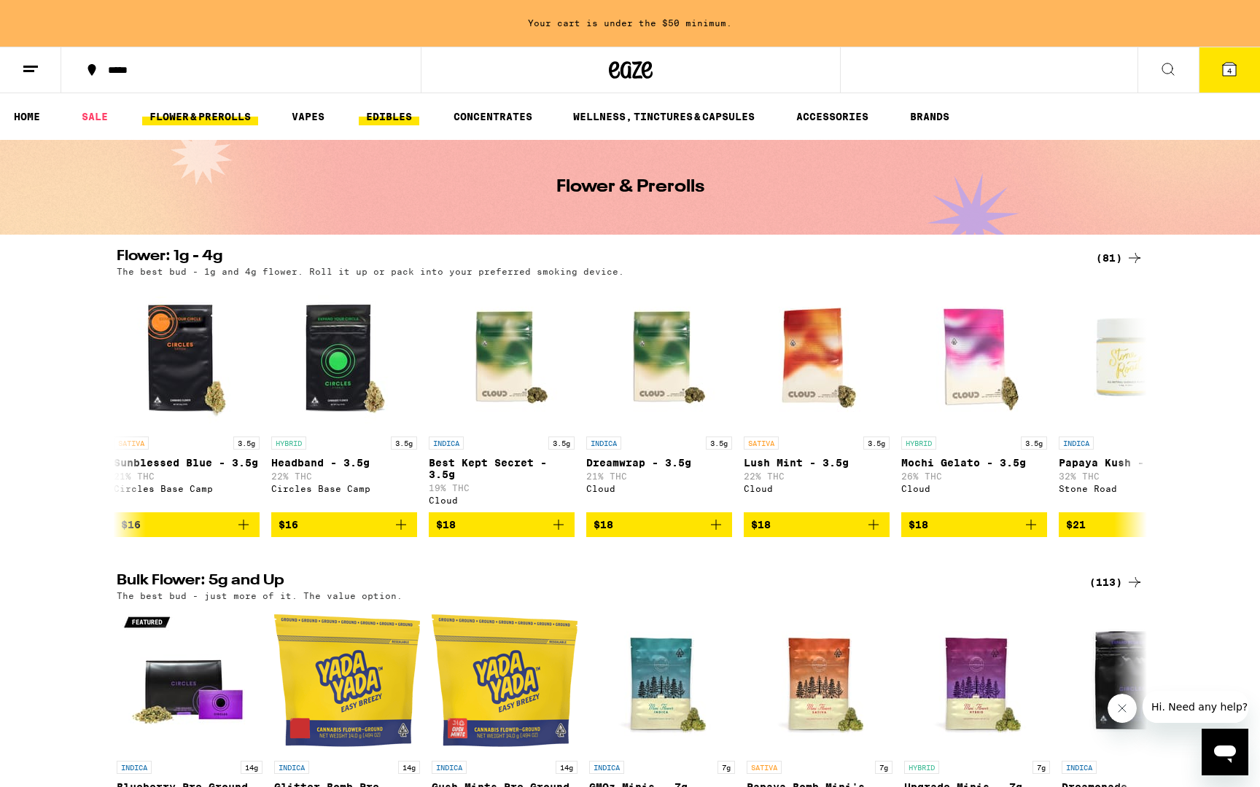
click at [395, 115] on link "EDIBLES" at bounding box center [389, 116] width 61 height 17
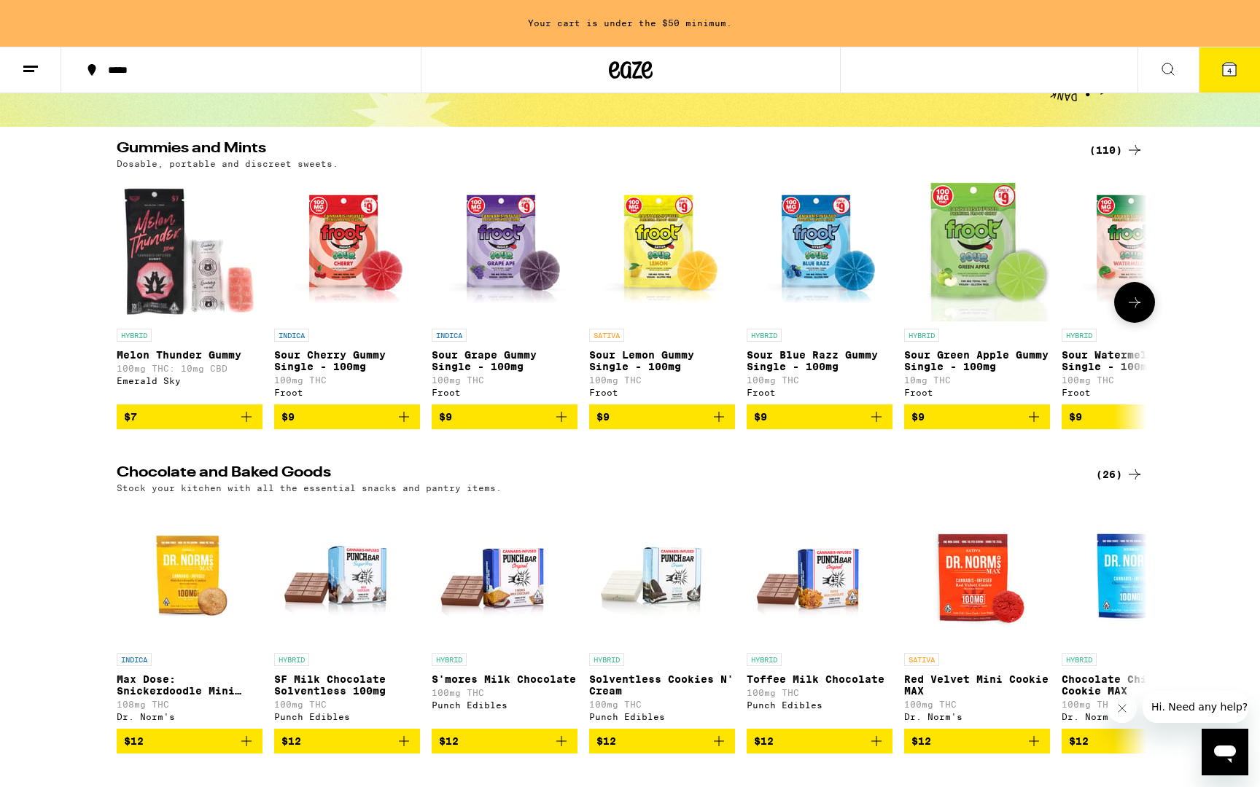
scroll to position [114, 0]
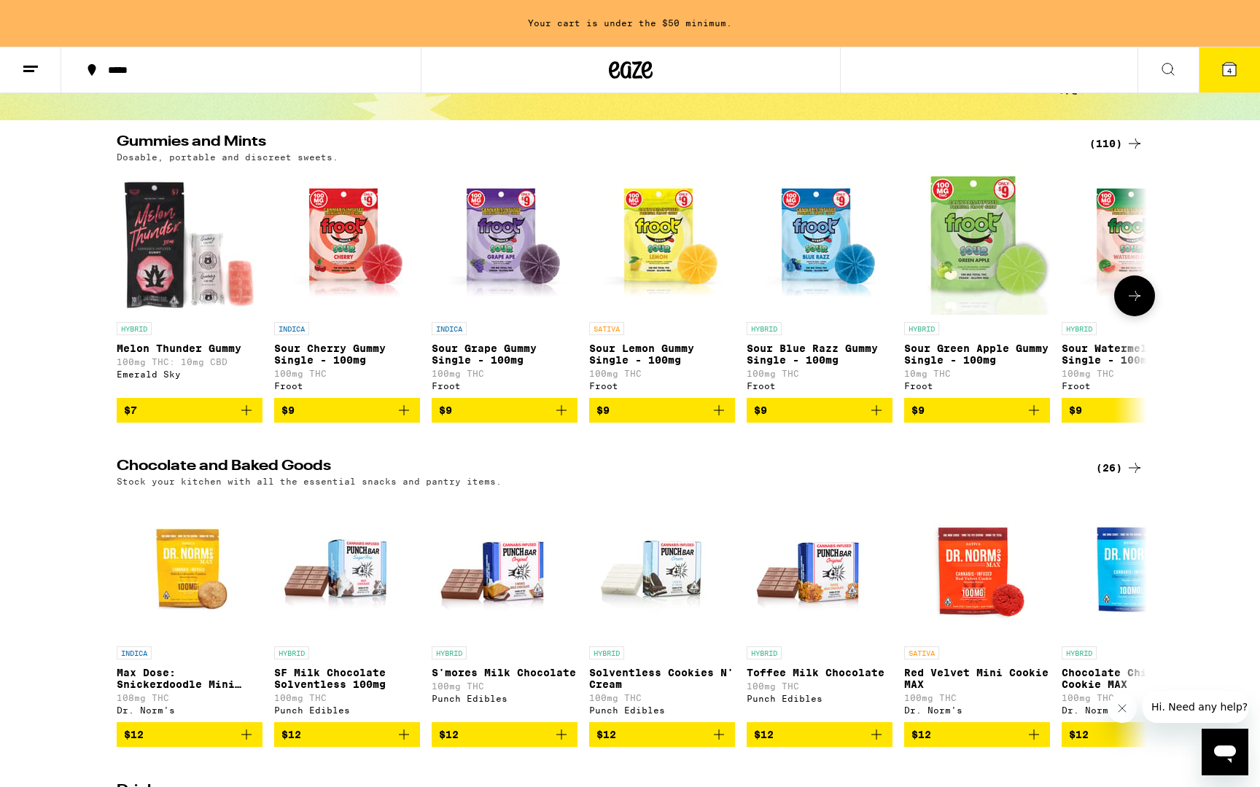
click at [402, 419] on icon "Add to bag" at bounding box center [403, 410] width 17 height 17
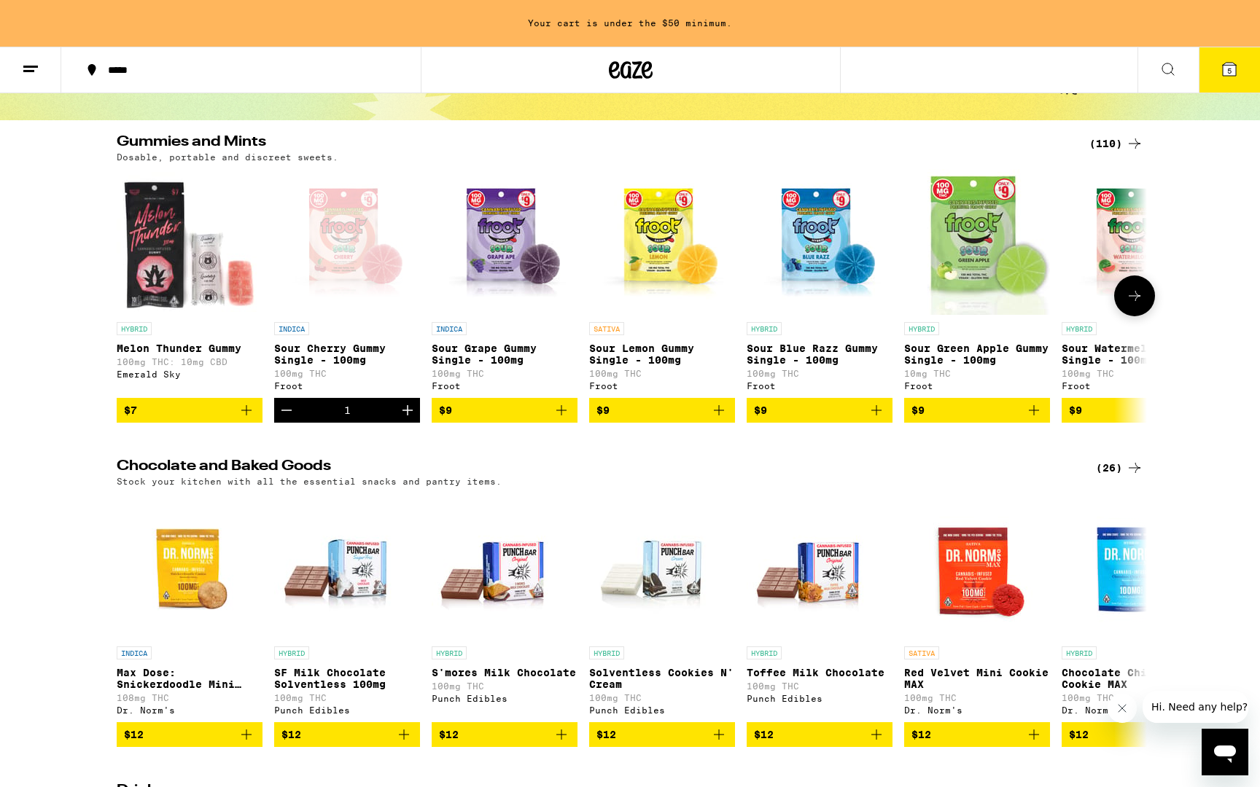
scroll to position [68, 0]
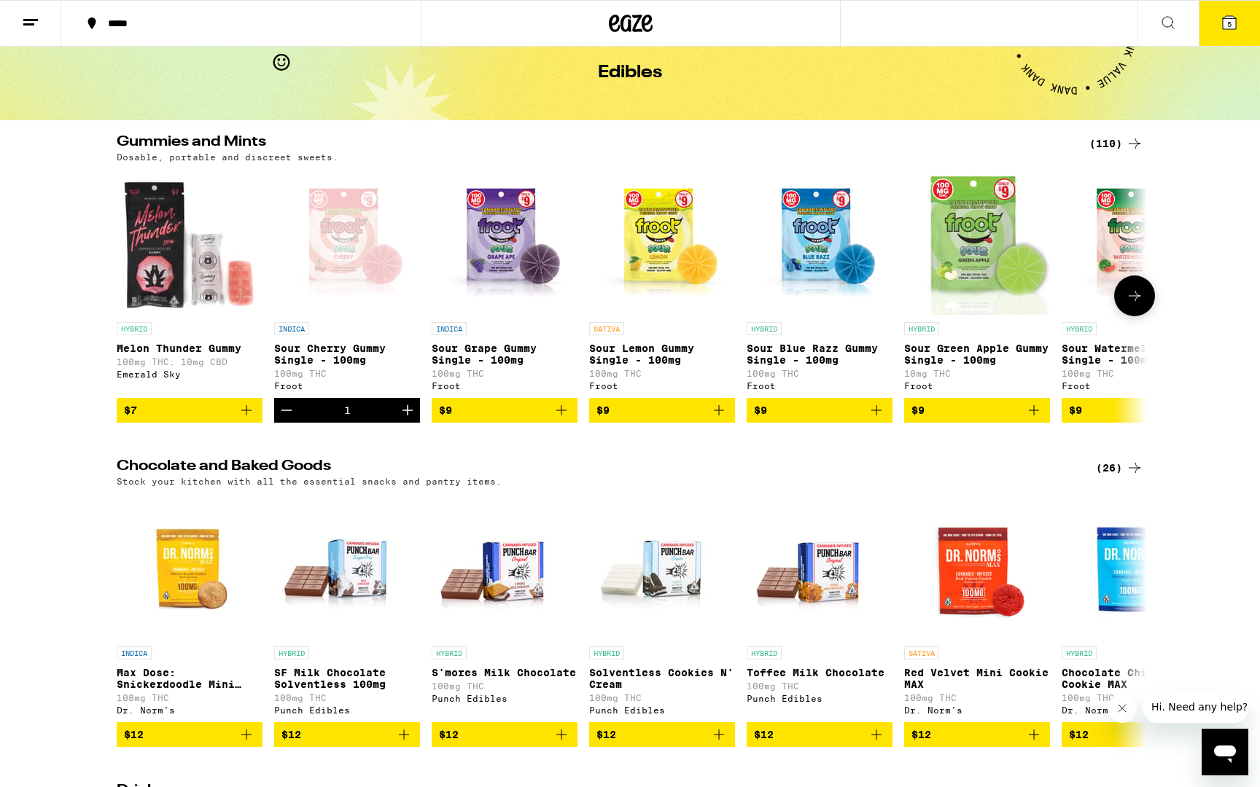
click at [1032, 417] on icon "Add to bag" at bounding box center [1033, 410] width 17 height 17
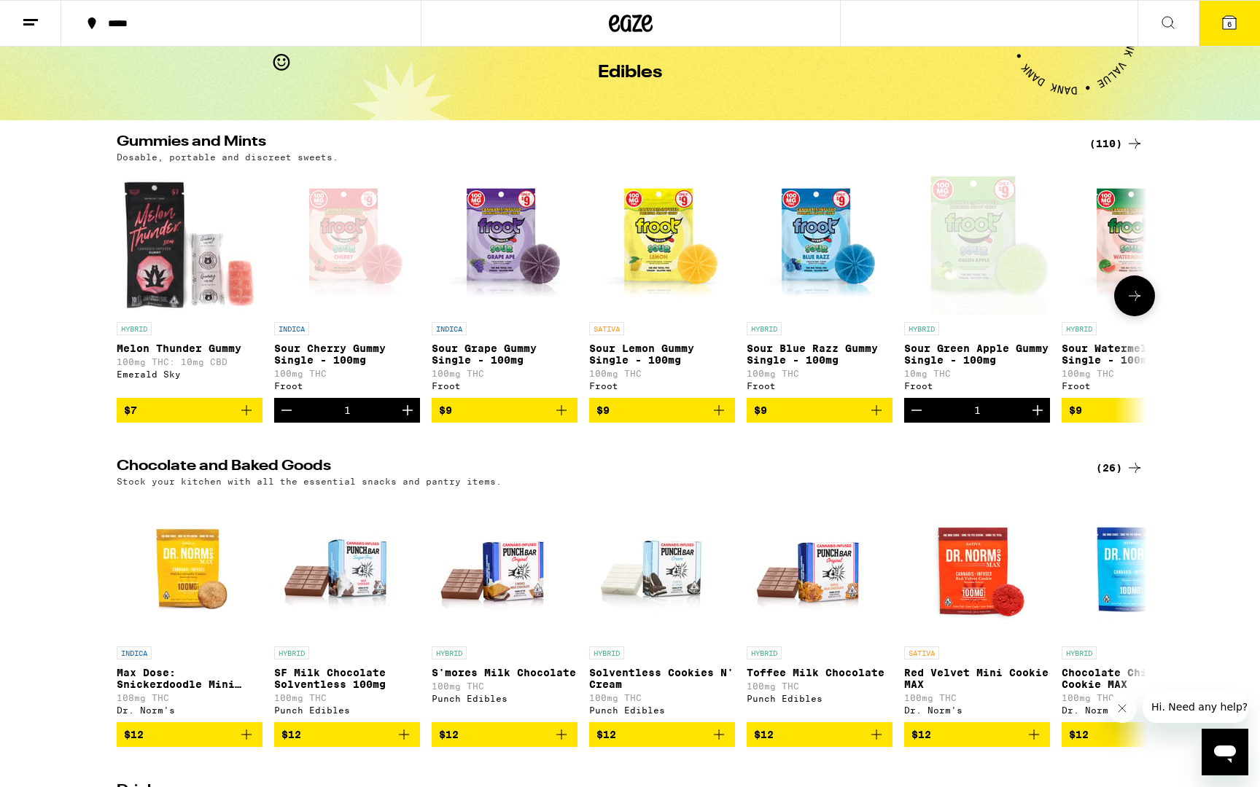
click at [1124, 315] on button at bounding box center [1134, 296] width 41 height 41
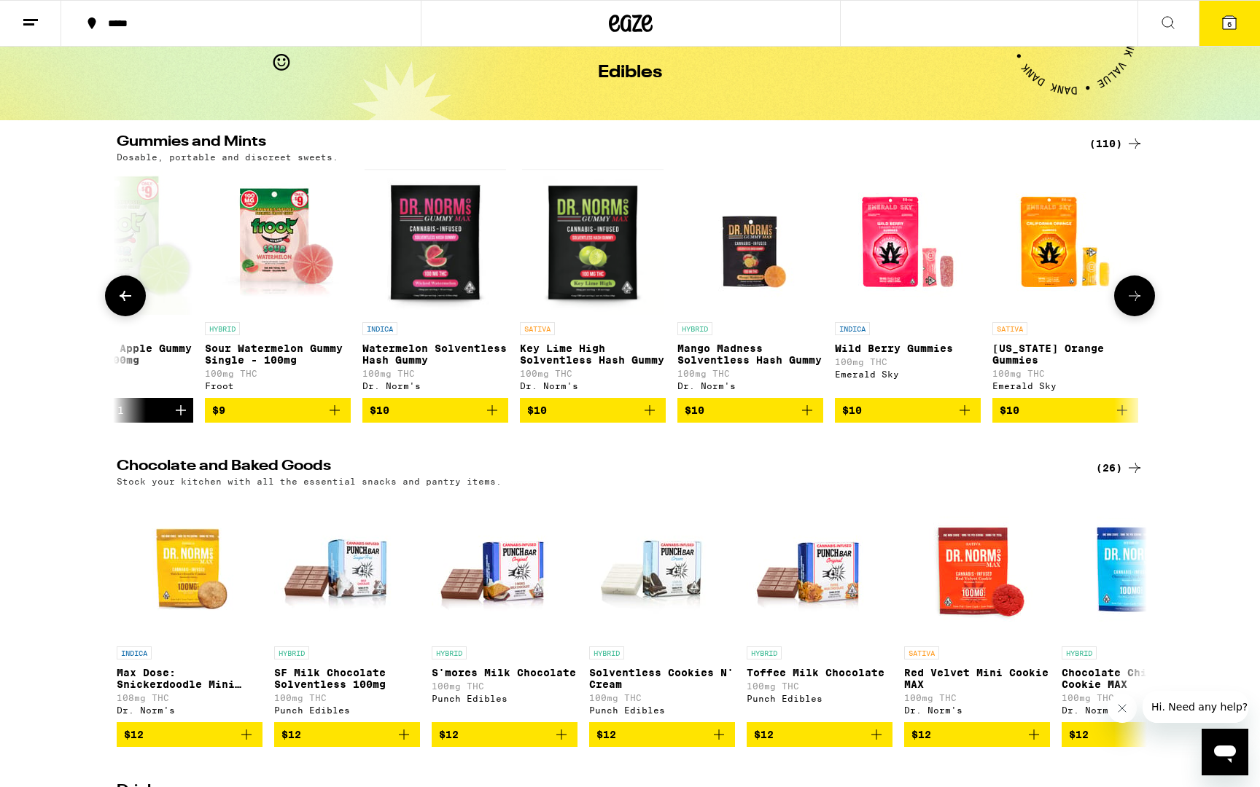
scroll to position [0, 868]
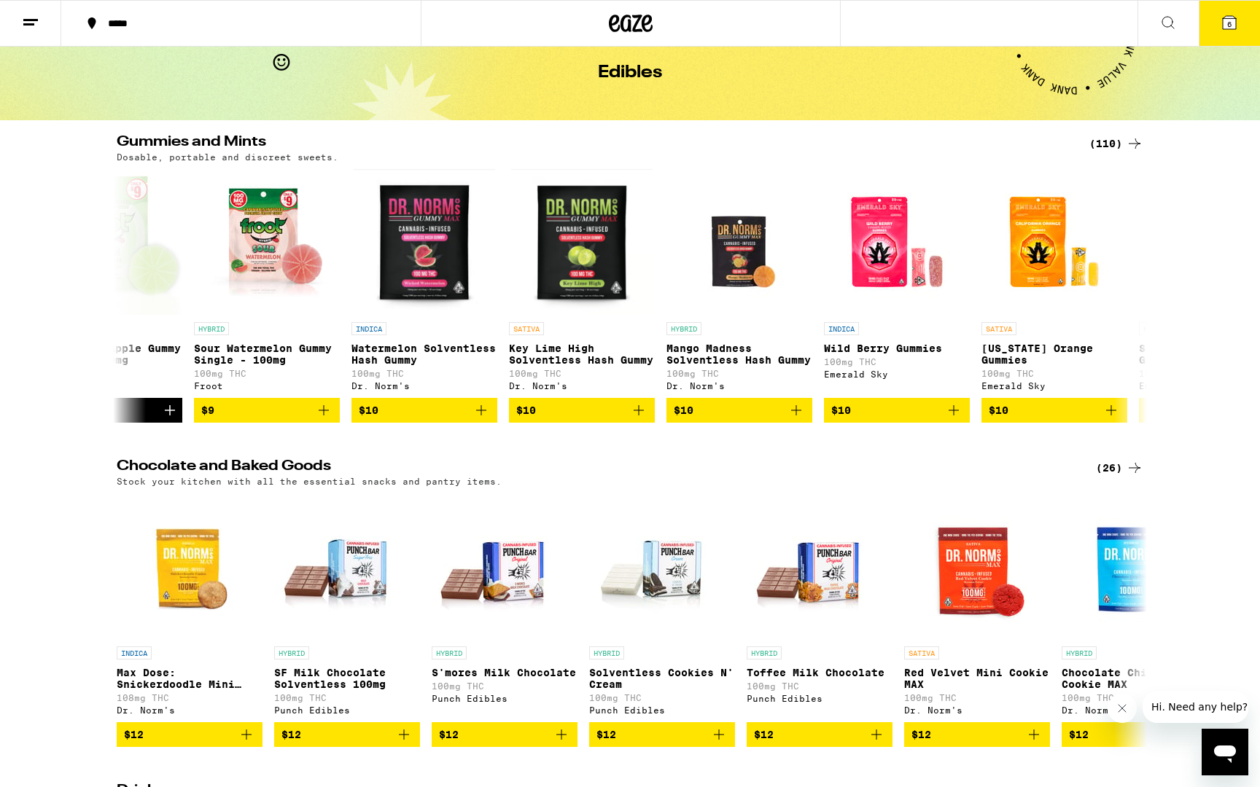
click at [1225, 28] on icon at bounding box center [1229, 22] width 13 height 13
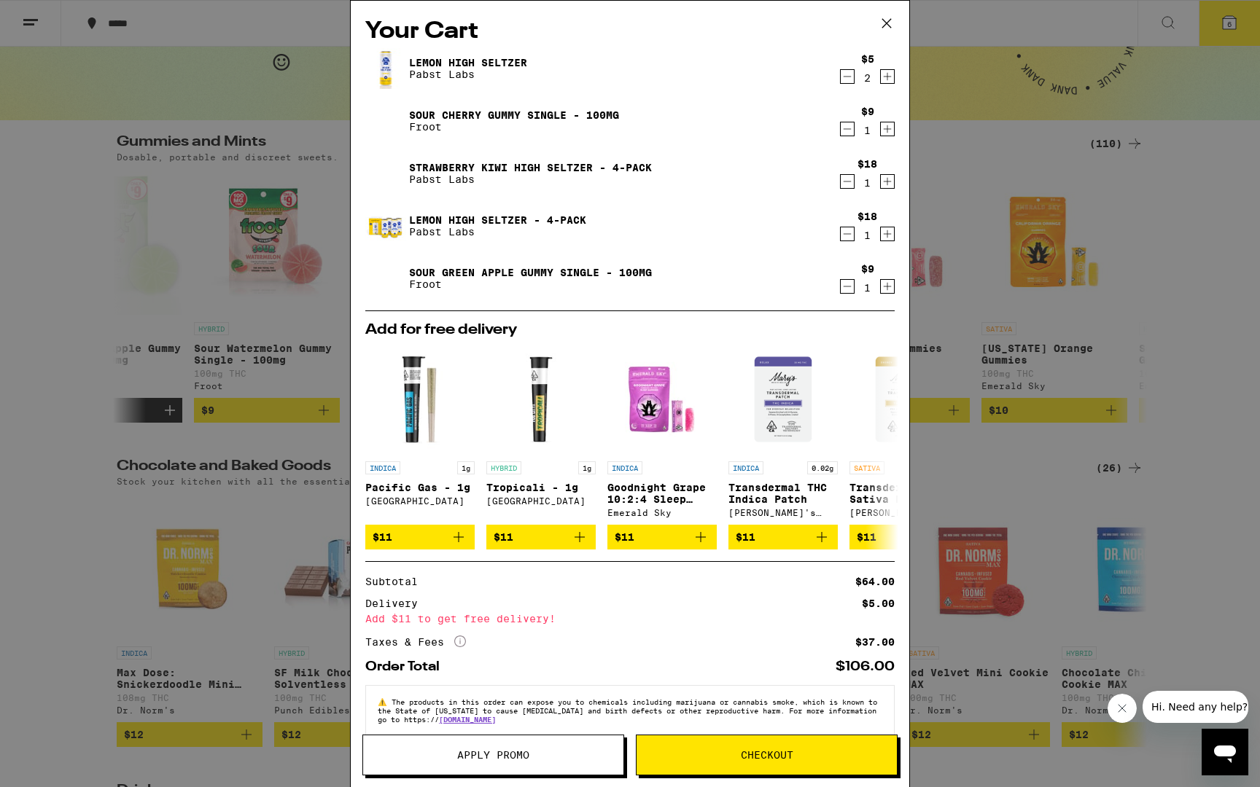
click at [851, 77] on icon "Decrement" at bounding box center [847, 76] width 13 height 17
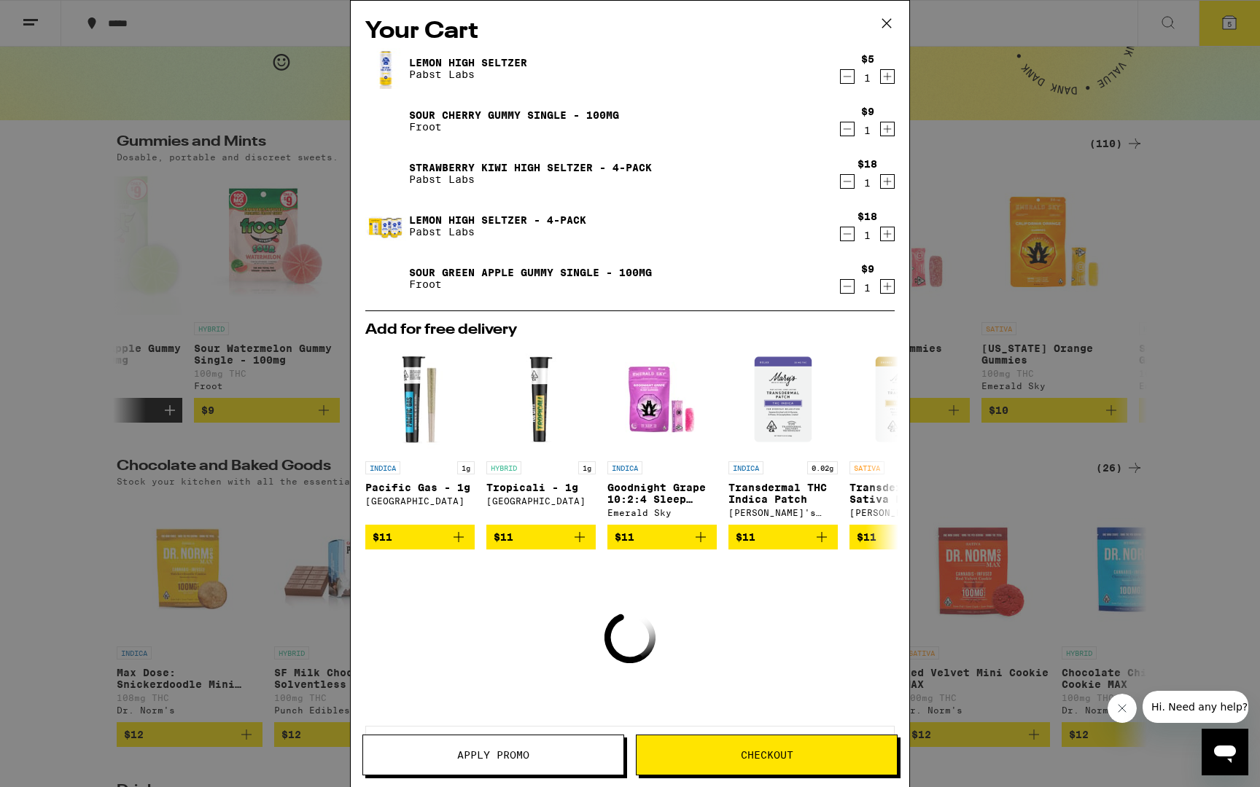
click at [851, 77] on icon "Decrement" at bounding box center [847, 76] width 13 height 17
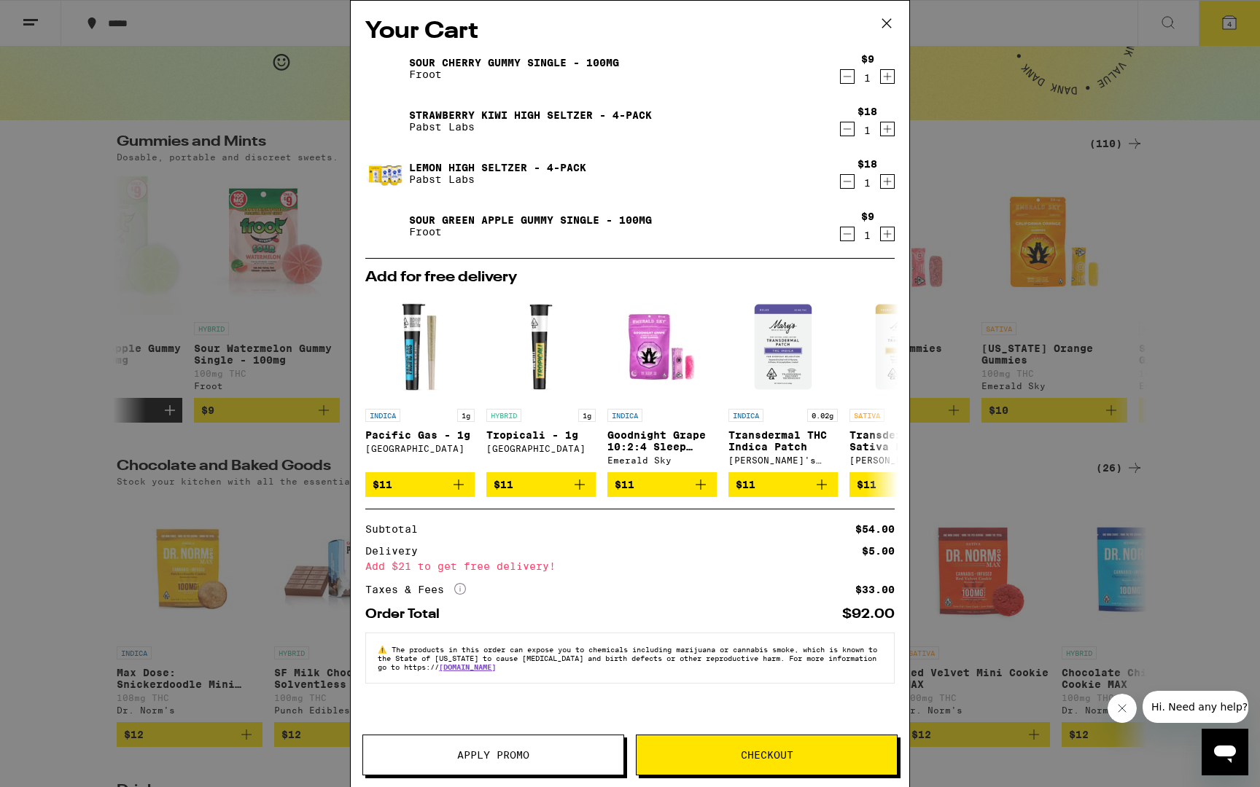
click at [883, 34] on button at bounding box center [886, 24] width 45 height 47
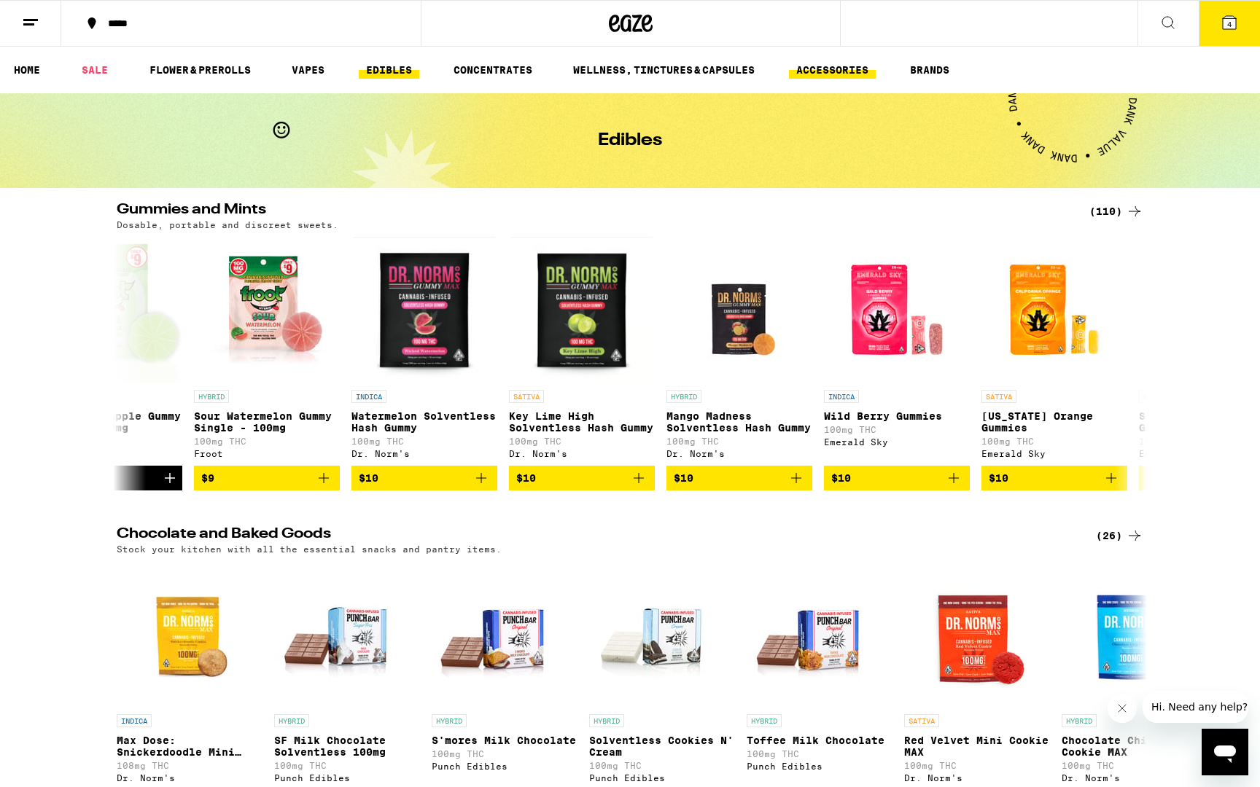
click at [862, 71] on link "ACCESSORIES" at bounding box center [832, 69] width 87 height 17
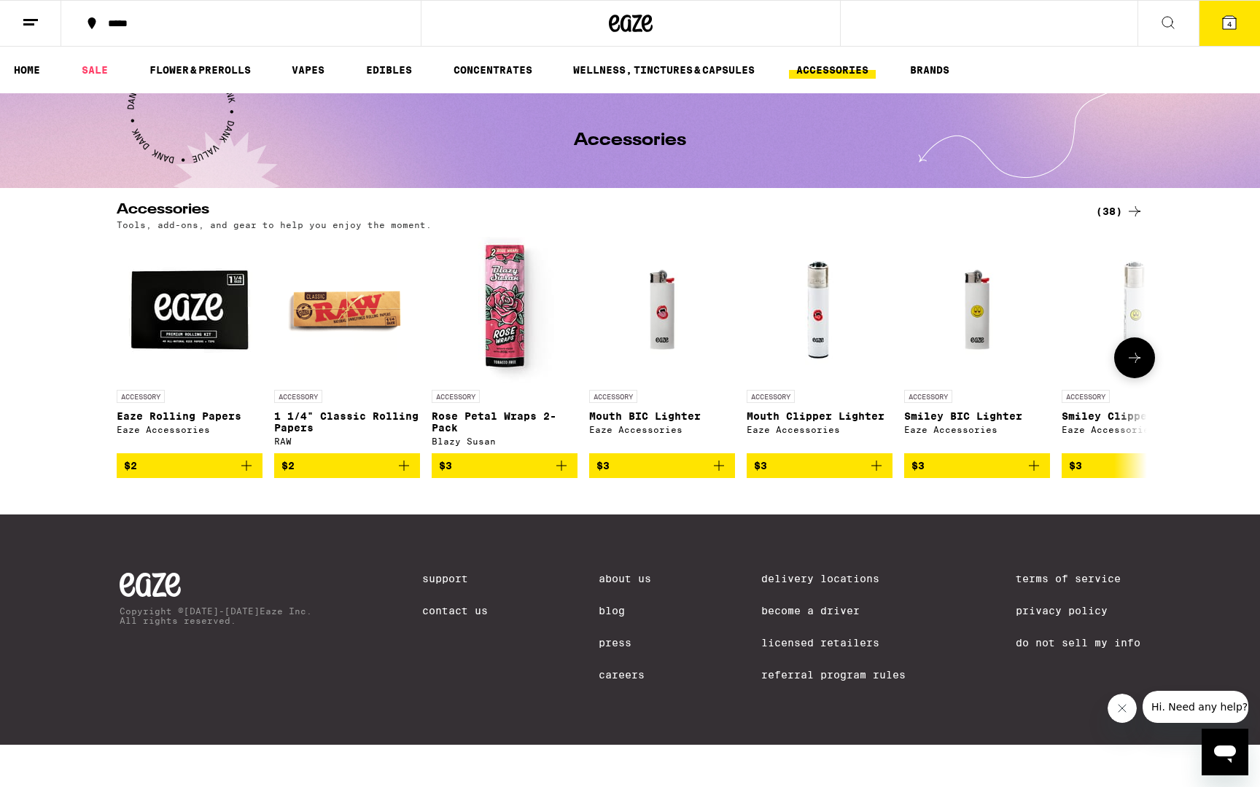
click at [1128, 362] on icon at bounding box center [1134, 357] width 17 height 17
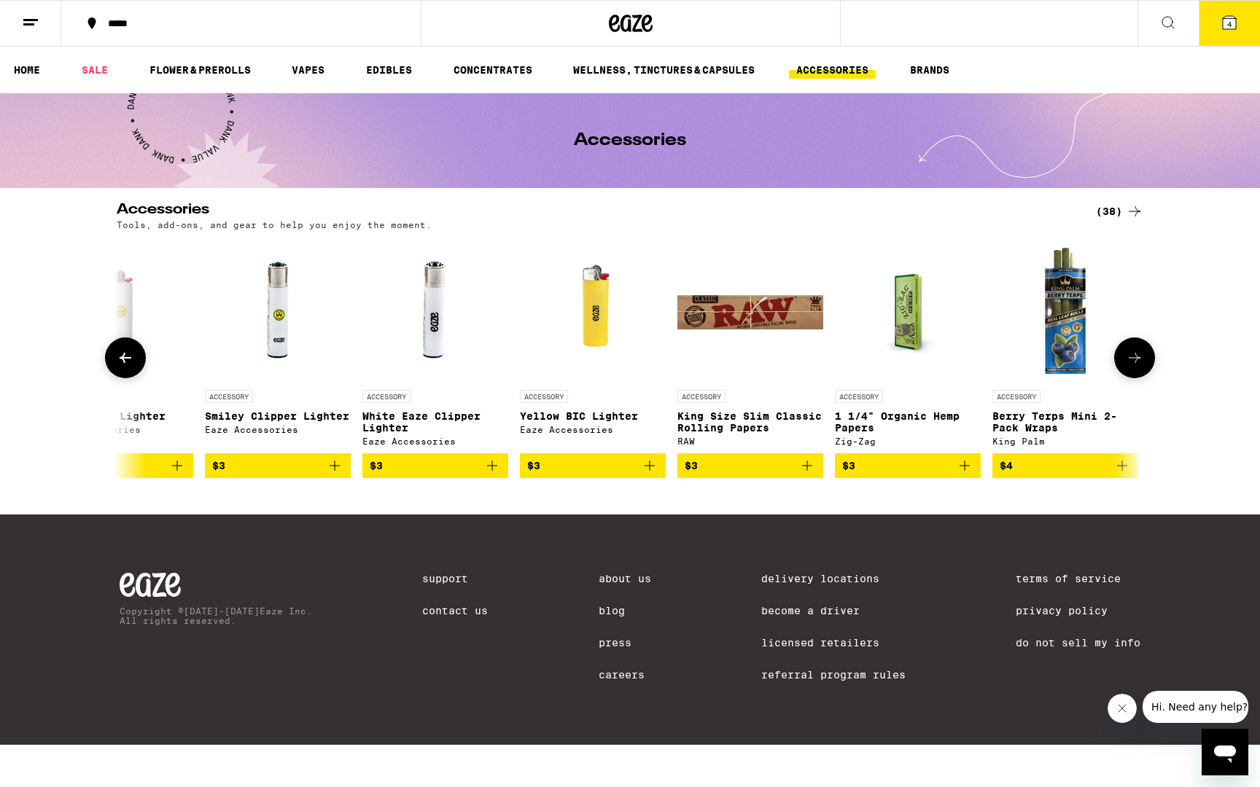
scroll to position [0, 868]
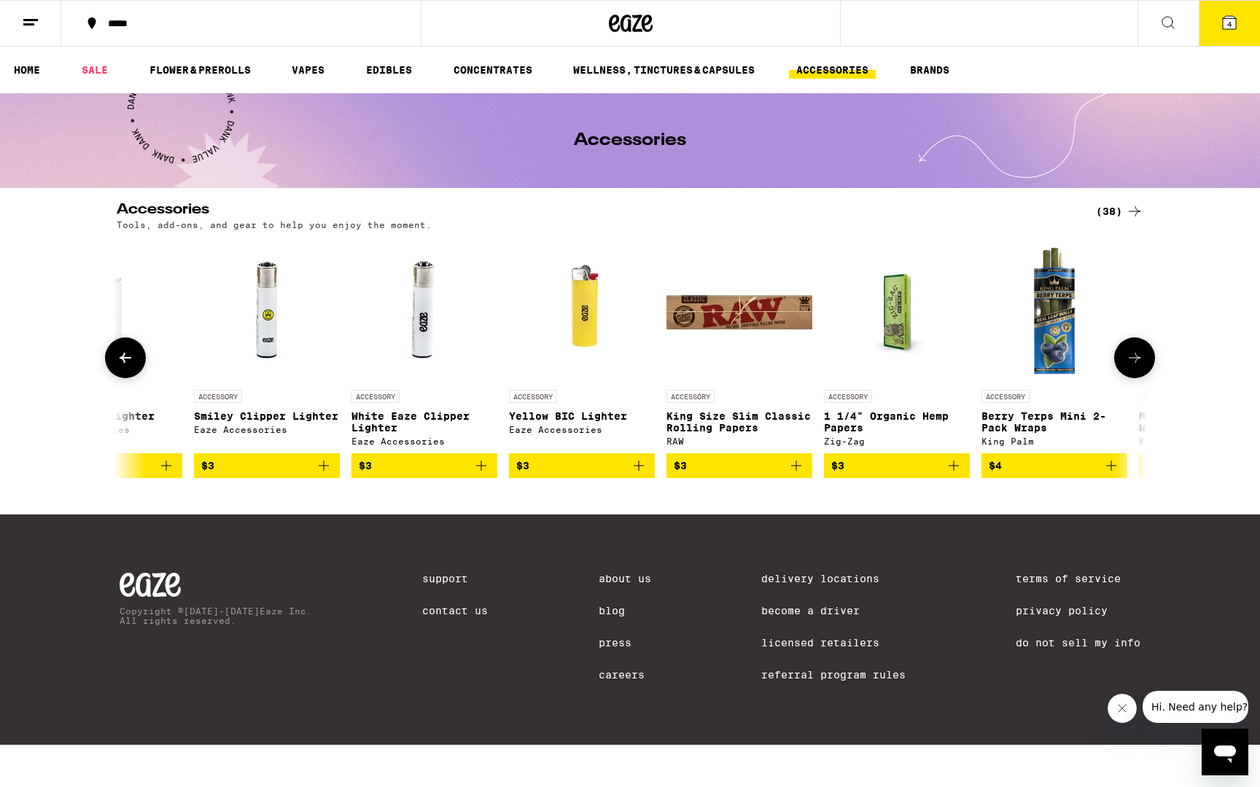
click at [1128, 362] on icon at bounding box center [1134, 357] width 17 height 17
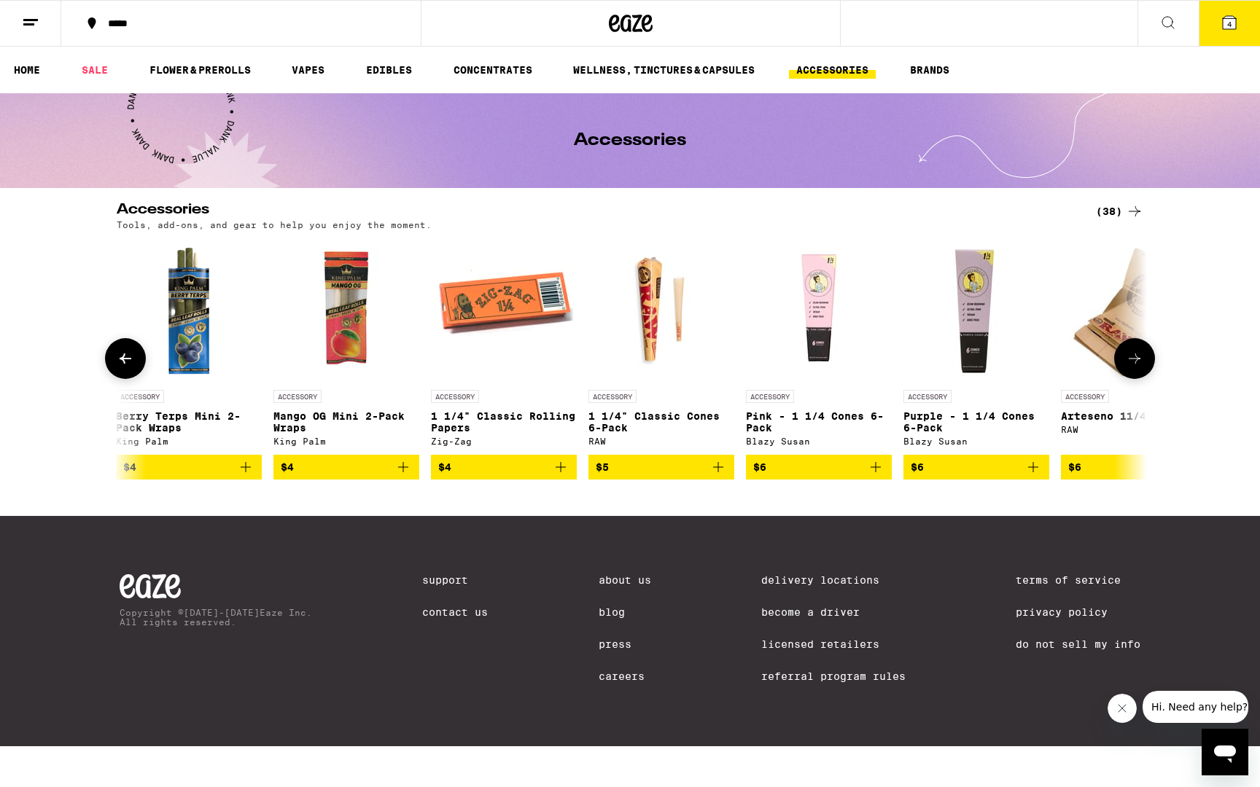
scroll to position [0, 1735]
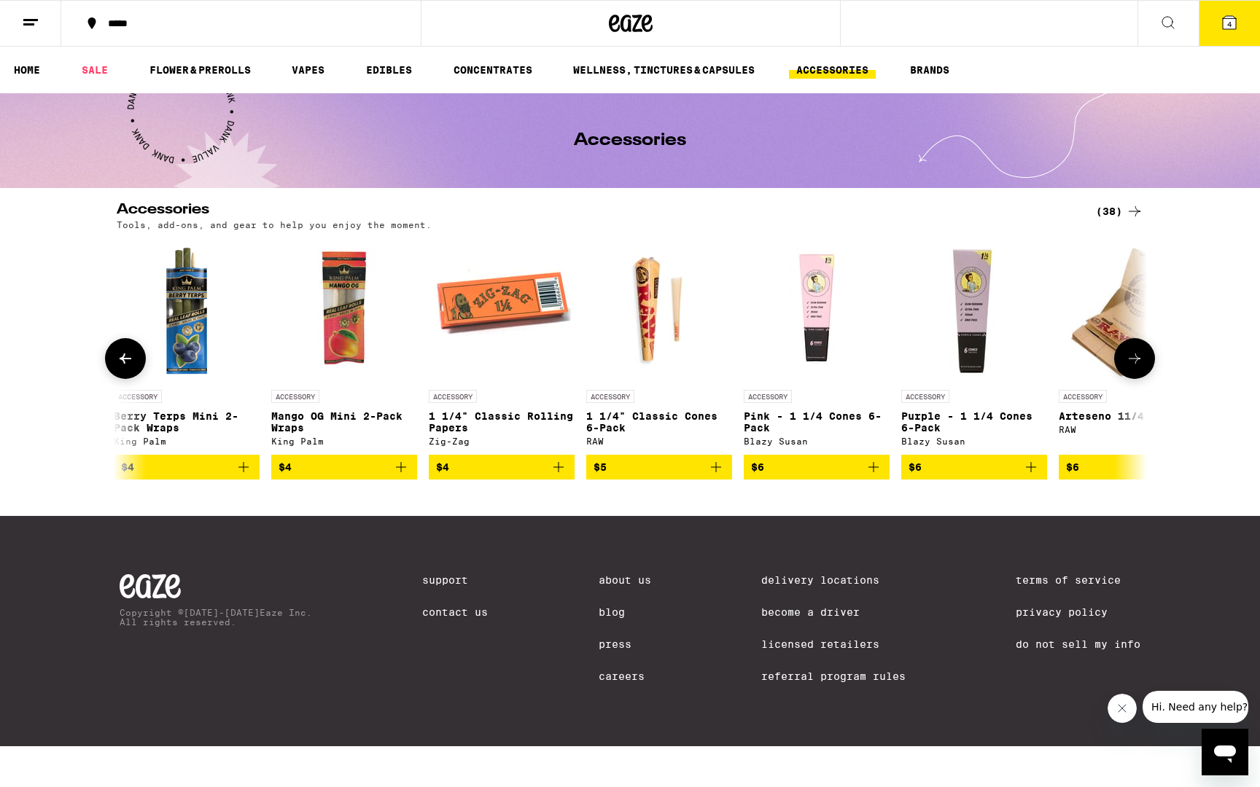
click at [726, 472] on button "$5" at bounding box center [659, 467] width 146 height 25
click at [722, 472] on icon "Increment" at bounding box center [719, 467] width 17 height 17
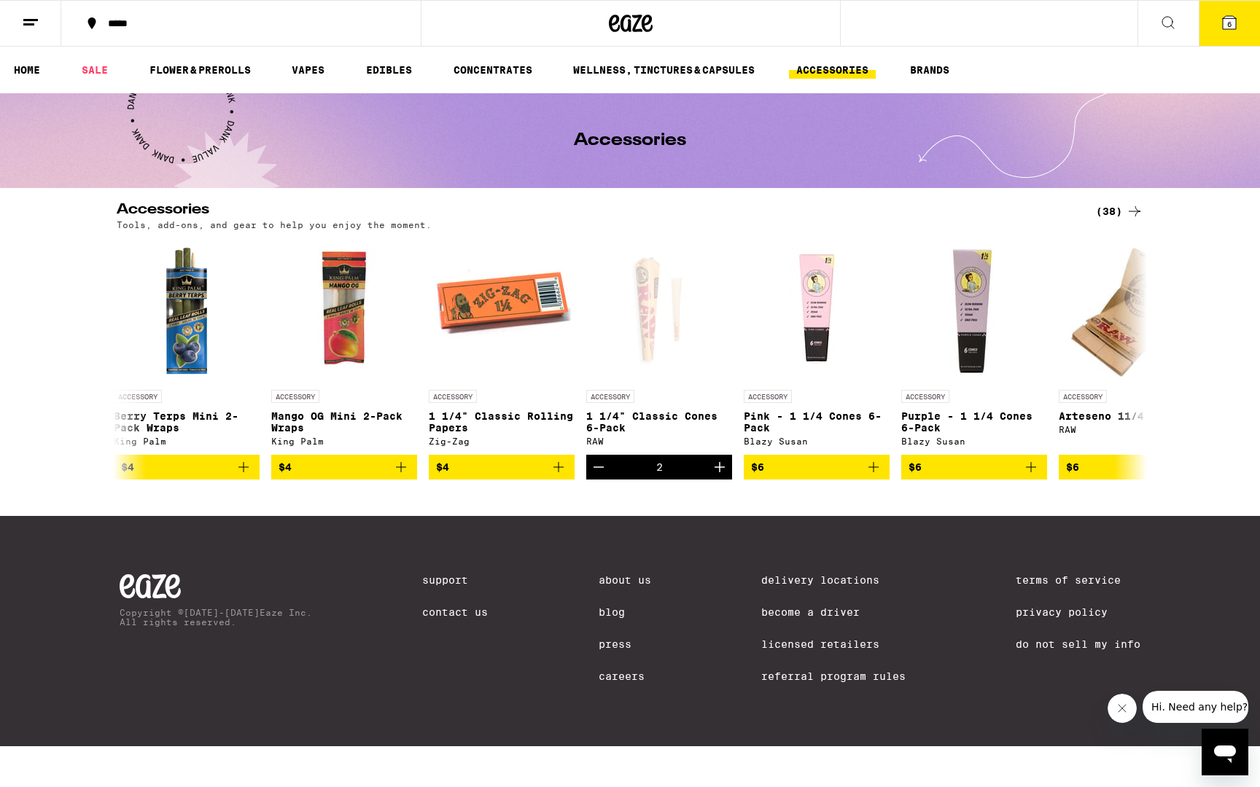
click at [1238, 34] on button "6" at bounding box center [1228, 23] width 61 height 45
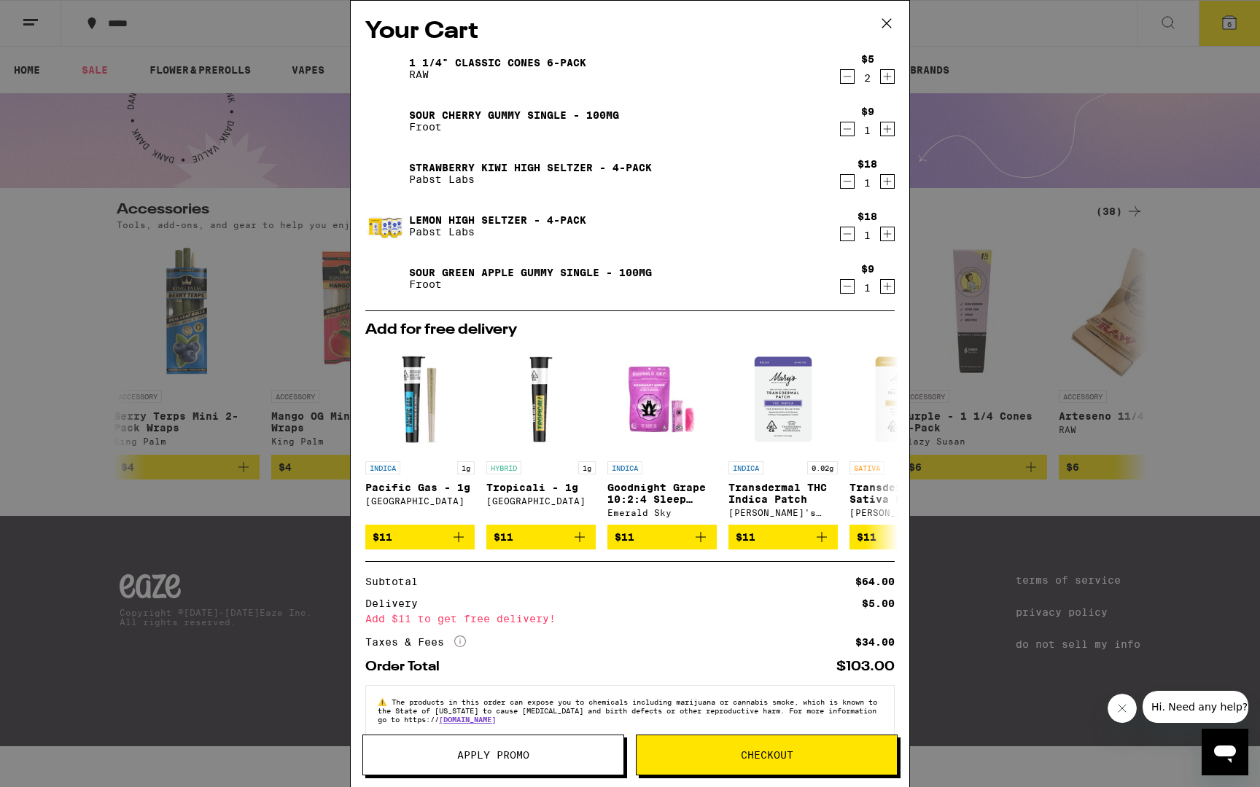
click at [757, 745] on button "Checkout" at bounding box center [767, 755] width 262 height 41
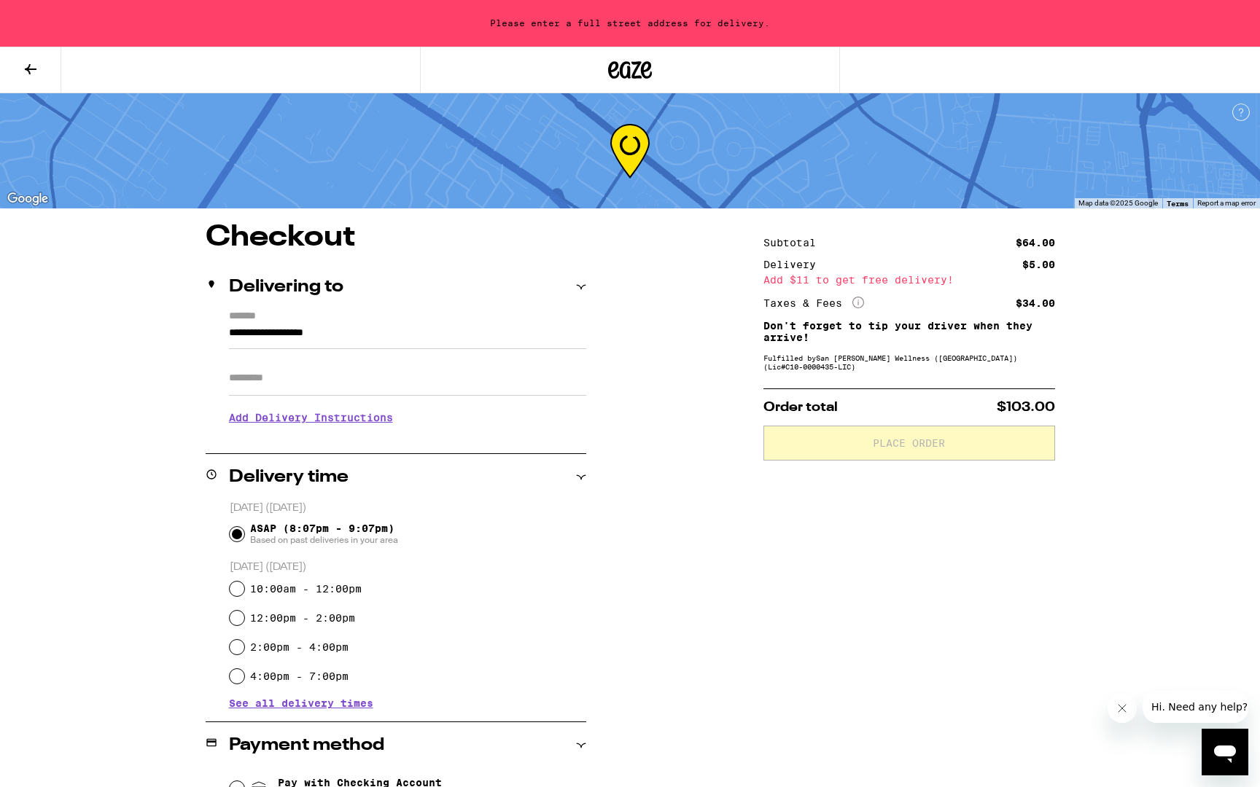
click at [310, 325] on input "**********" at bounding box center [407, 336] width 357 height 25
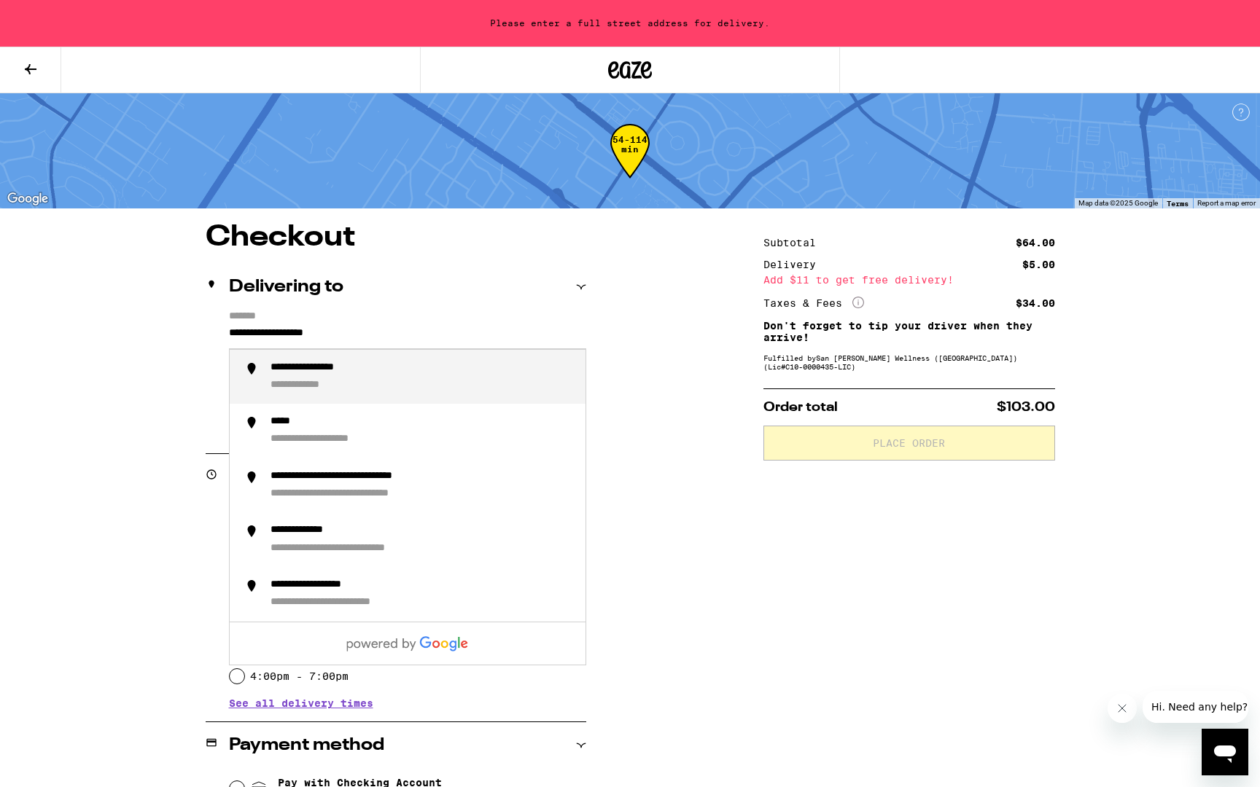
click at [338, 335] on input "**********" at bounding box center [407, 336] width 357 height 25
drag, startPoint x: 362, startPoint y: 333, endPoint x: 206, endPoint y: 332, distance: 156.0
click at [206, 332] on div "**********" at bounding box center [396, 374] width 381 height 126
click at [274, 381] on div "**********" at bounding box center [421, 377] width 303 height 31
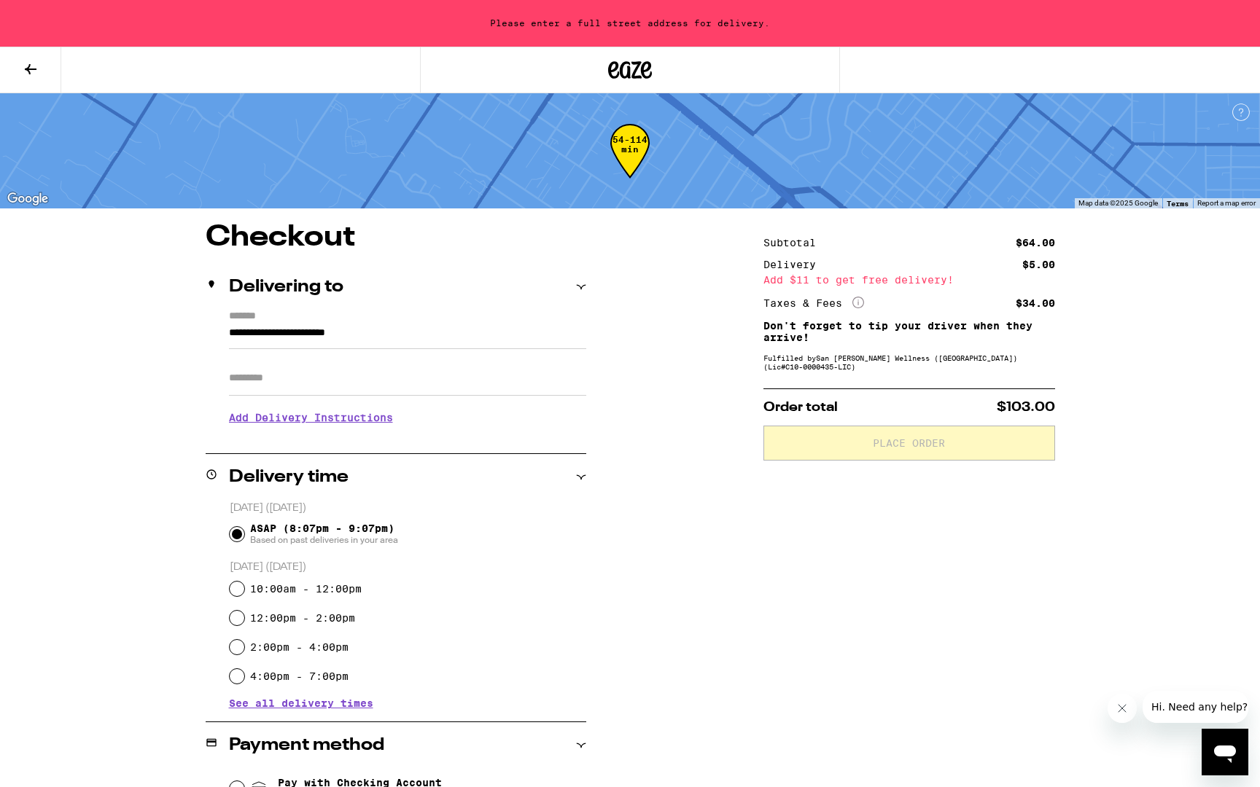
click at [274, 380] on input "Apt/Suite" at bounding box center [407, 378] width 357 height 35
click at [287, 335] on input "**********" at bounding box center [407, 336] width 357 height 25
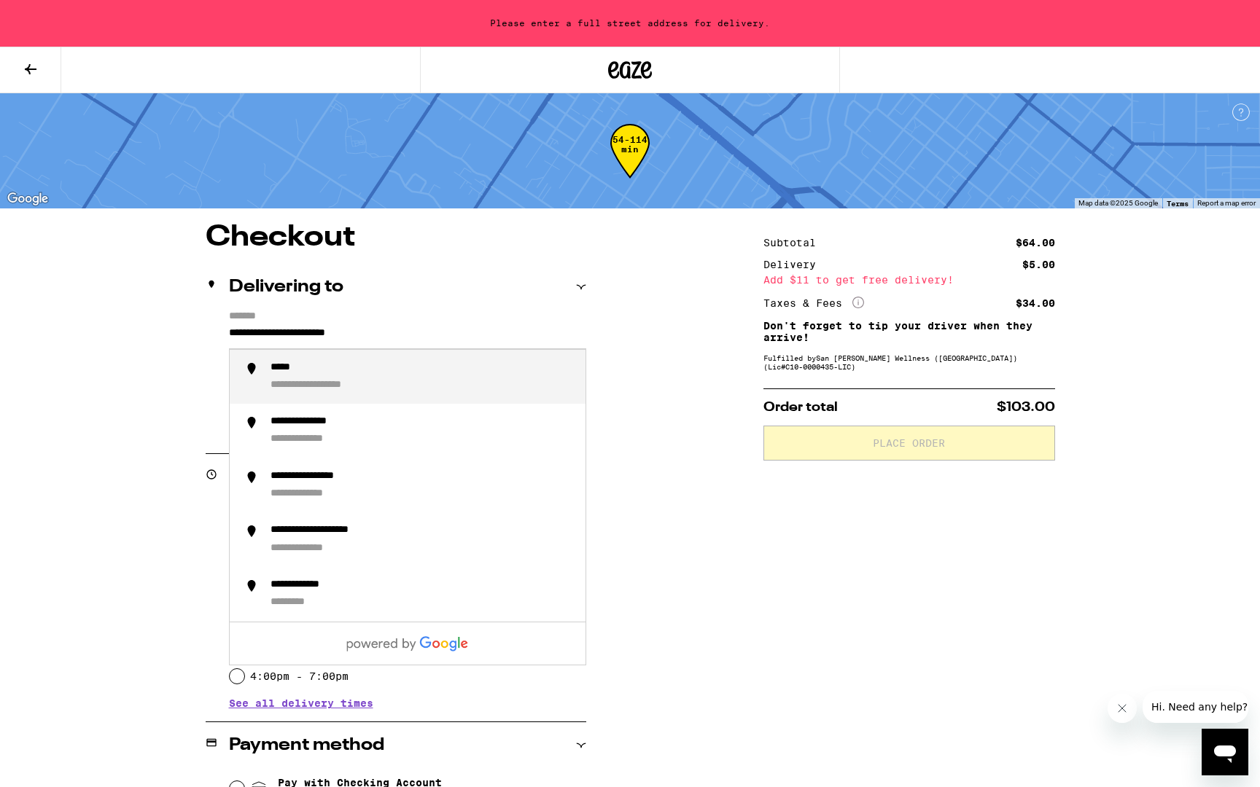
click at [287, 335] on input "**********" at bounding box center [407, 336] width 357 height 25
click at [300, 381] on div "**********" at bounding box center [316, 386] width 93 height 14
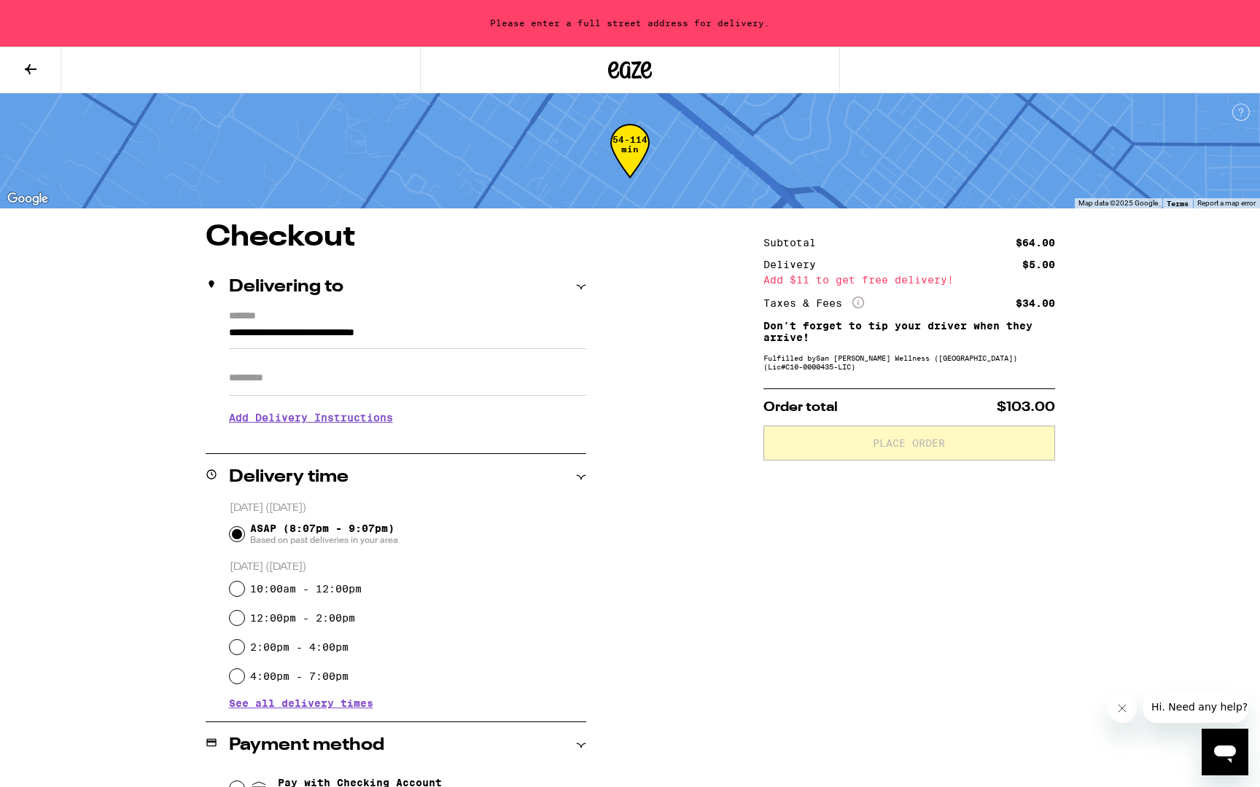
type input "**********"
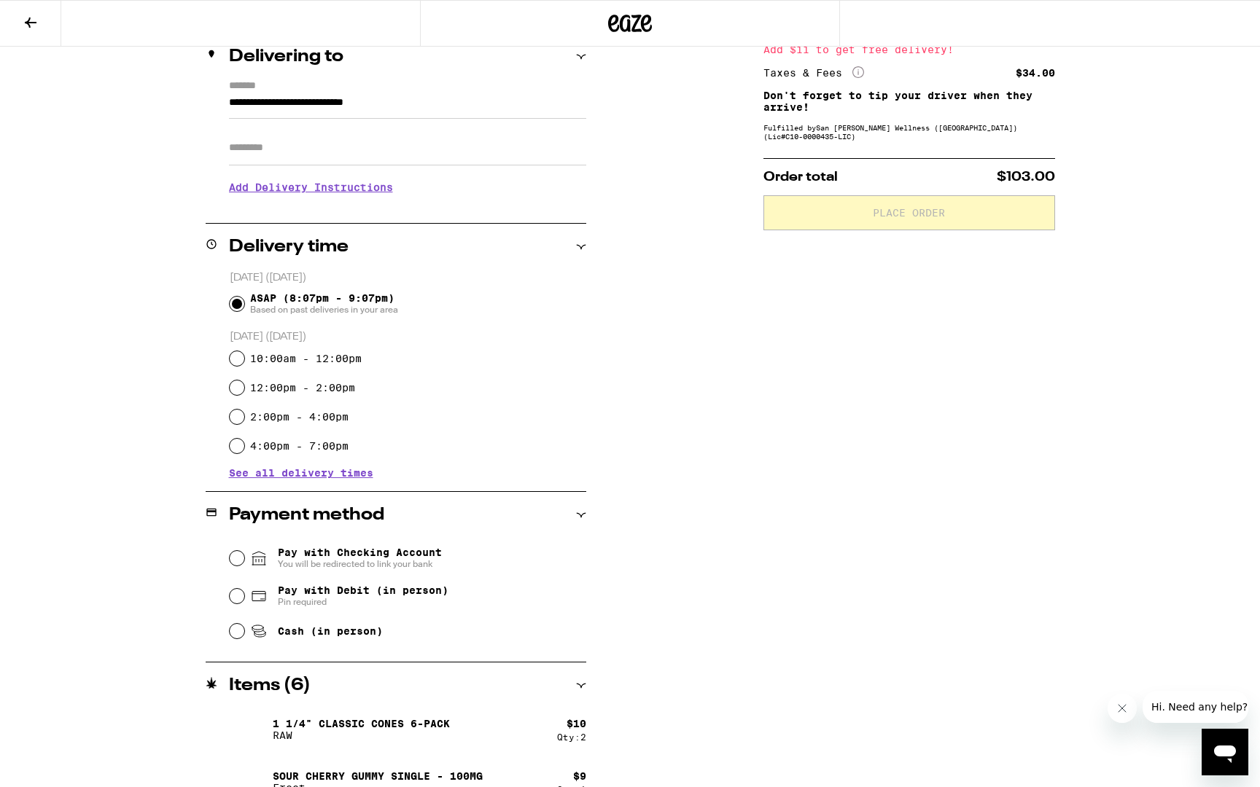
scroll to position [192, 0]
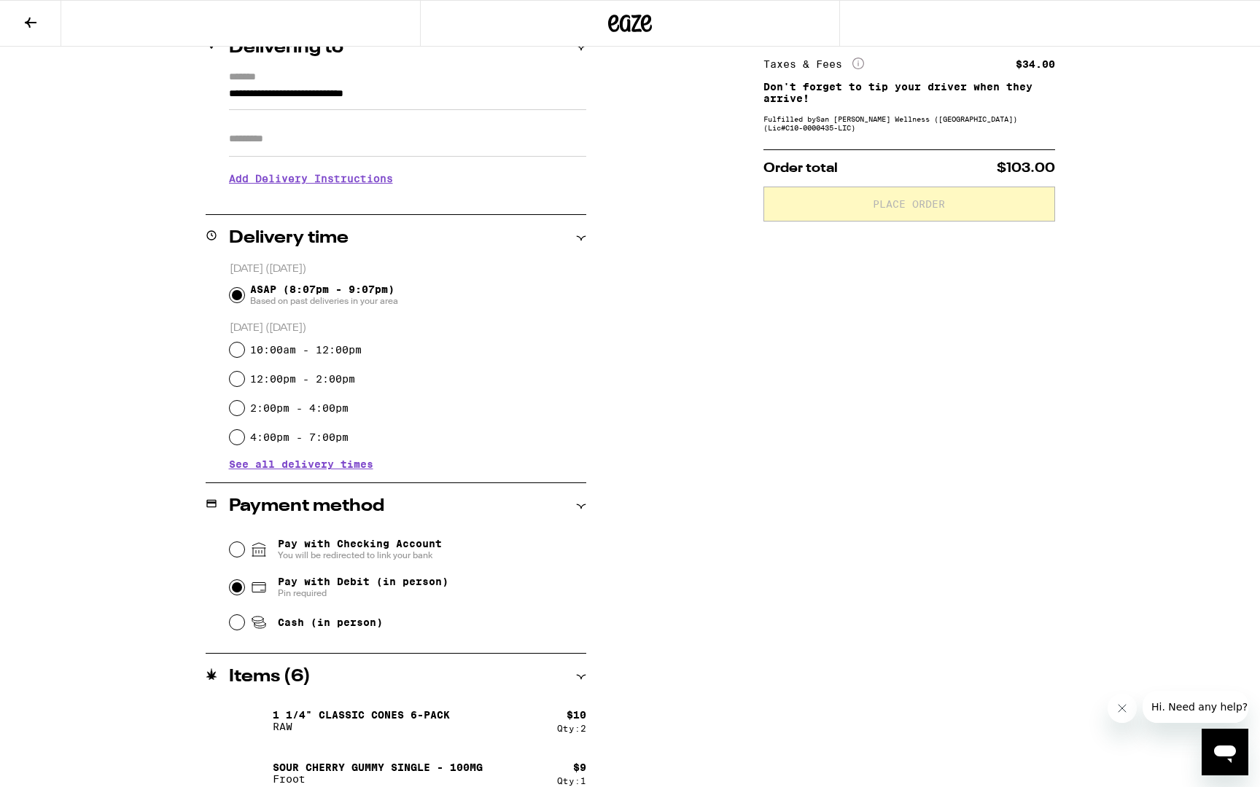
click at [241, 588] on input "Pay with Debit (in person) Pin required" at bounding box center [237, 587] width 15 height 15
radio input "true"
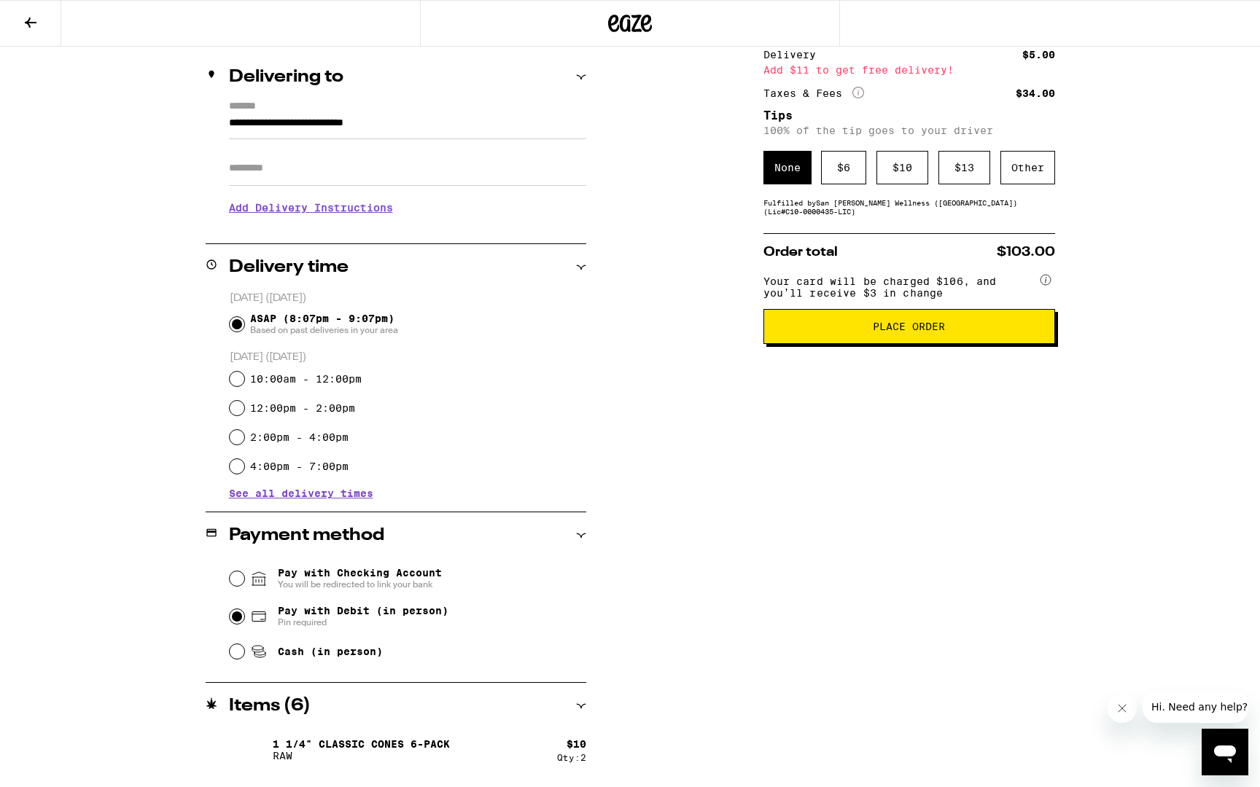
scroll to position [149, 0]
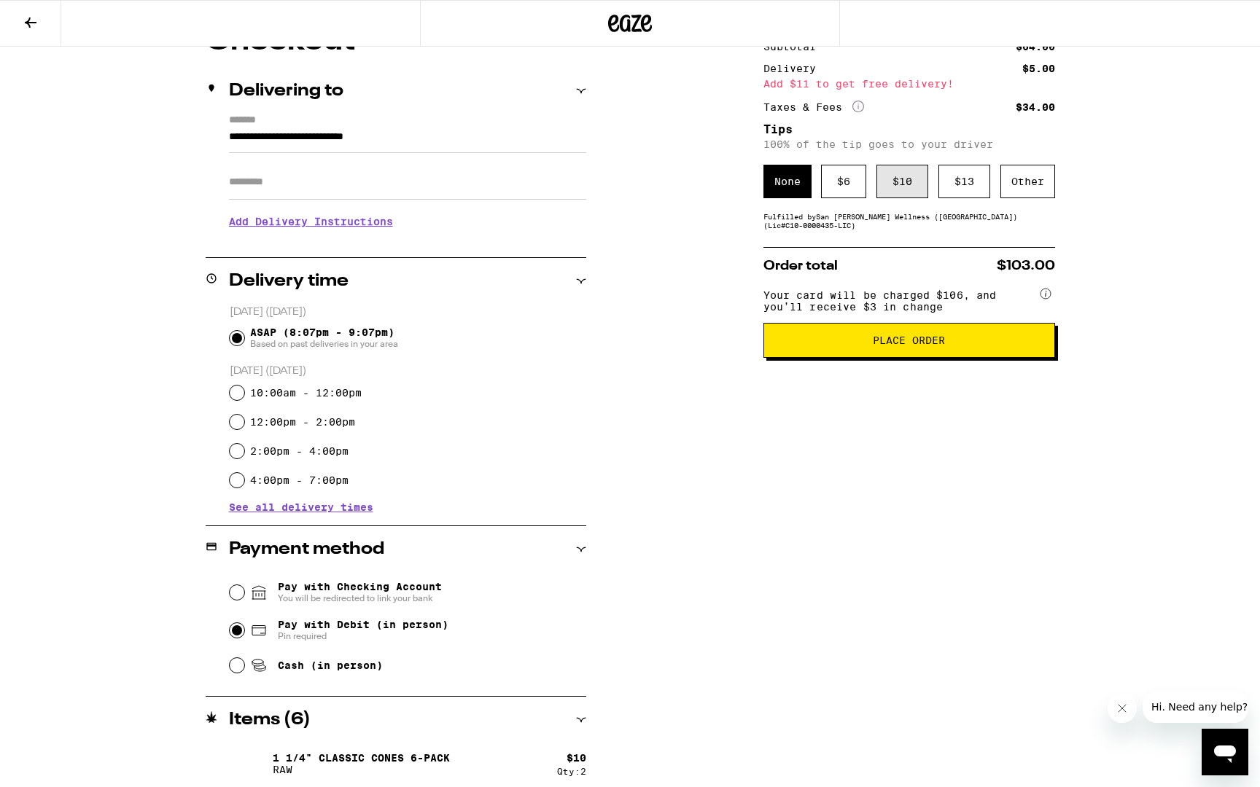
click at [894, 196] on div "$ 10" at bounding box center [902, 182] width 52 height 34
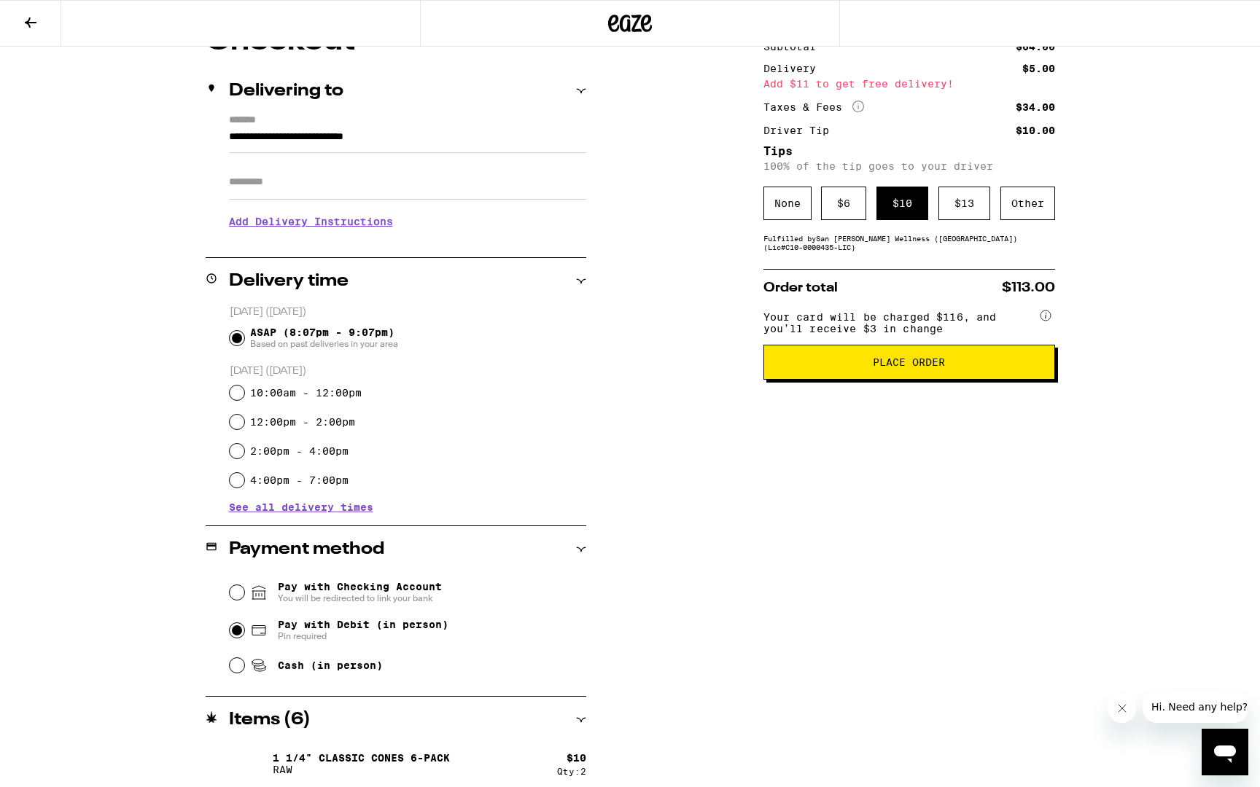
click at [931, 367] on span "Place Order" at bounding box center [909, 362] width 72 height 10
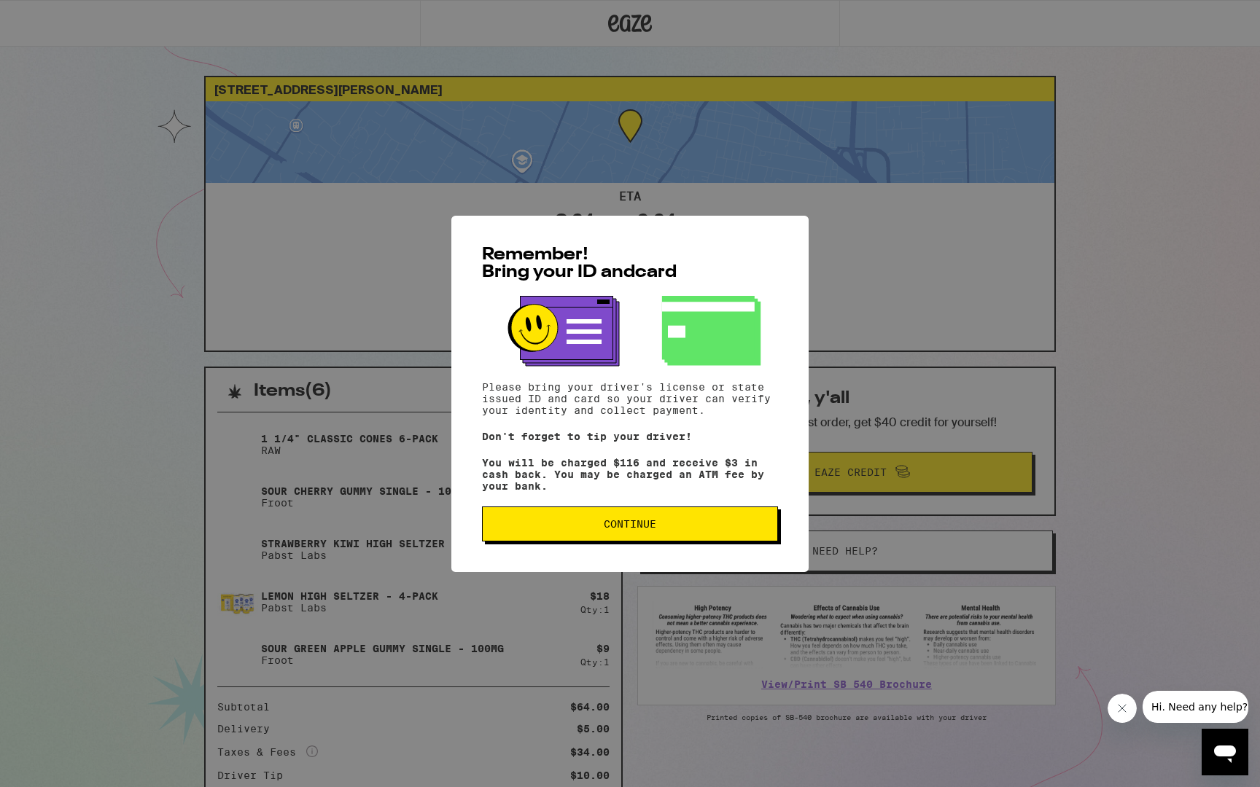
click at [679, 537] on button "Continue" at bounding box center [630, 524] width 296 height 35
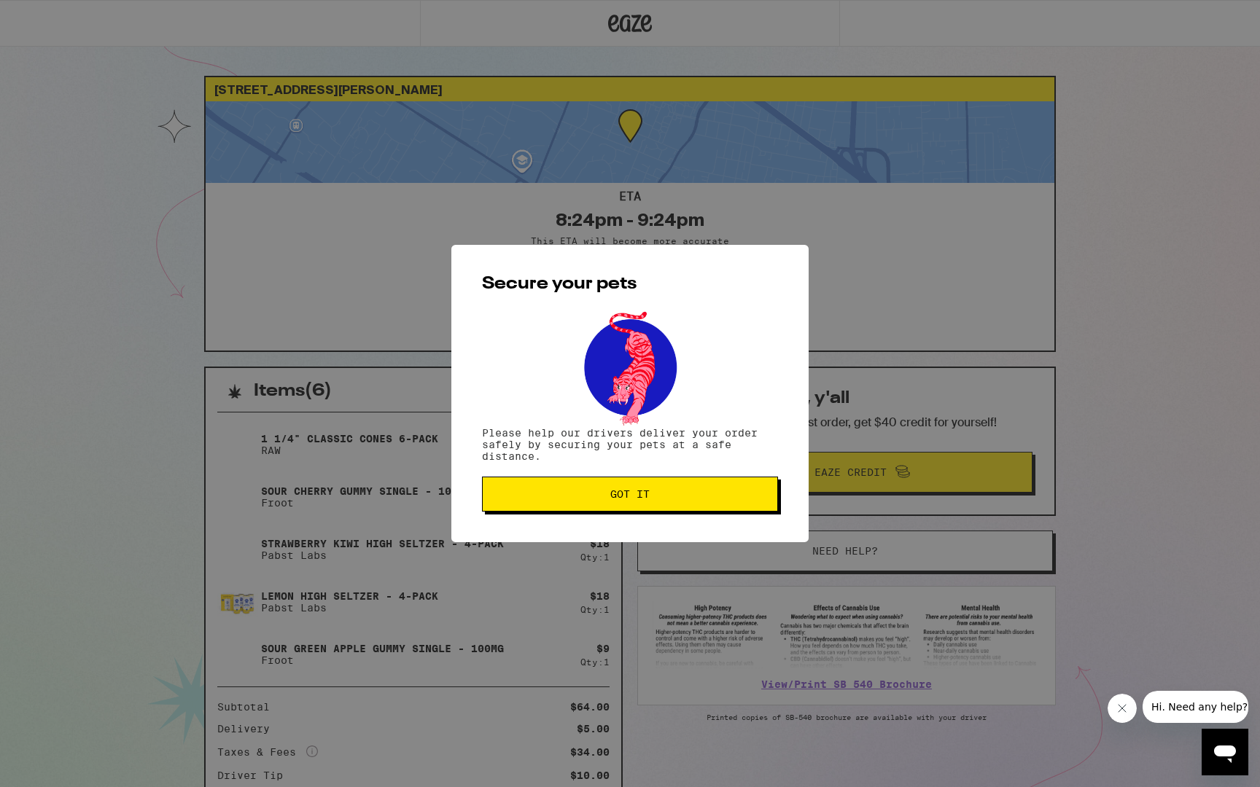
click at [658, 499] on span "Got it" at bounding box center [629, 494] width 271 height 10
